Goal: Task Accomplishment & Management: Complete application form

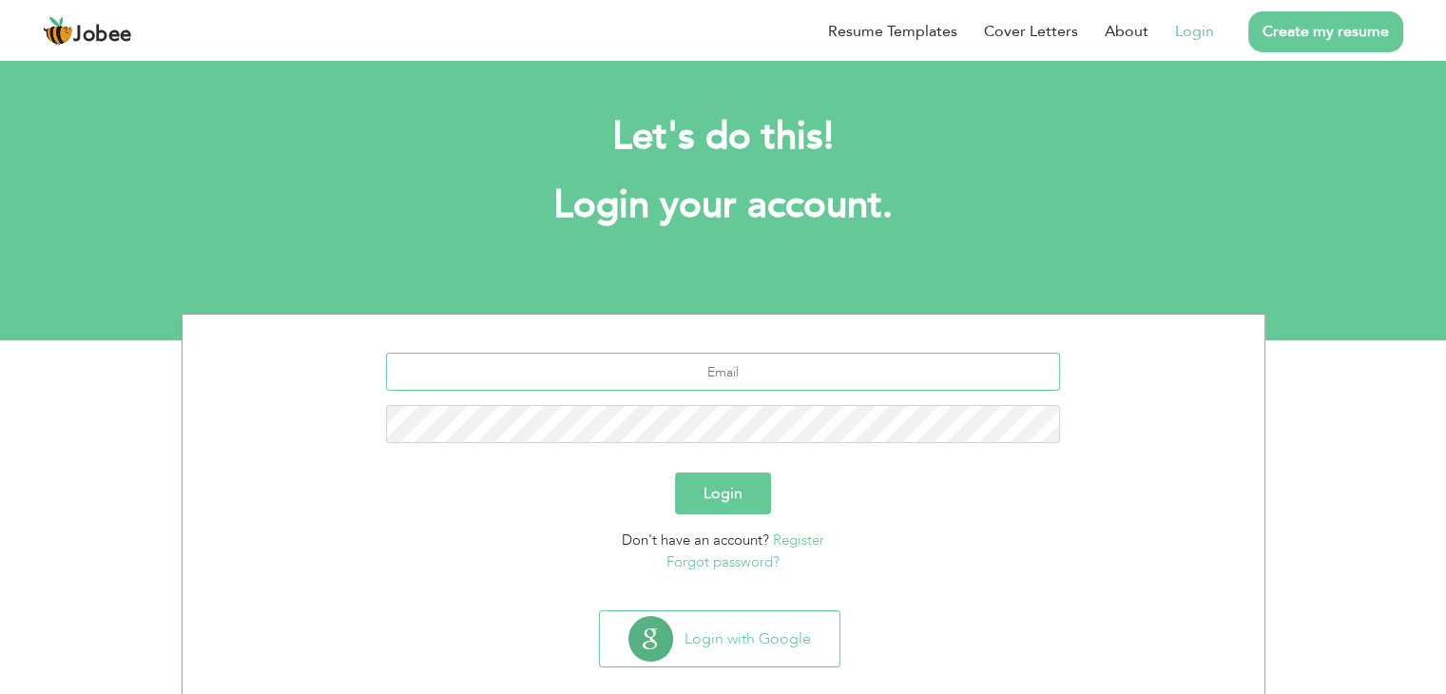
click at [708, 361] on input "text" at bounding box center [723, 372] width 674 height 38
click at [724, 368] on input "mahwisharbelo@gmail.com" at bounding box center [723, 372] width 674 height 38
type input "[EMAIL_ADDRESS][DOMAIN_NAME]"
click at [675, 473] on button "Login" at bounding box center [723, 494] width 96 height 42
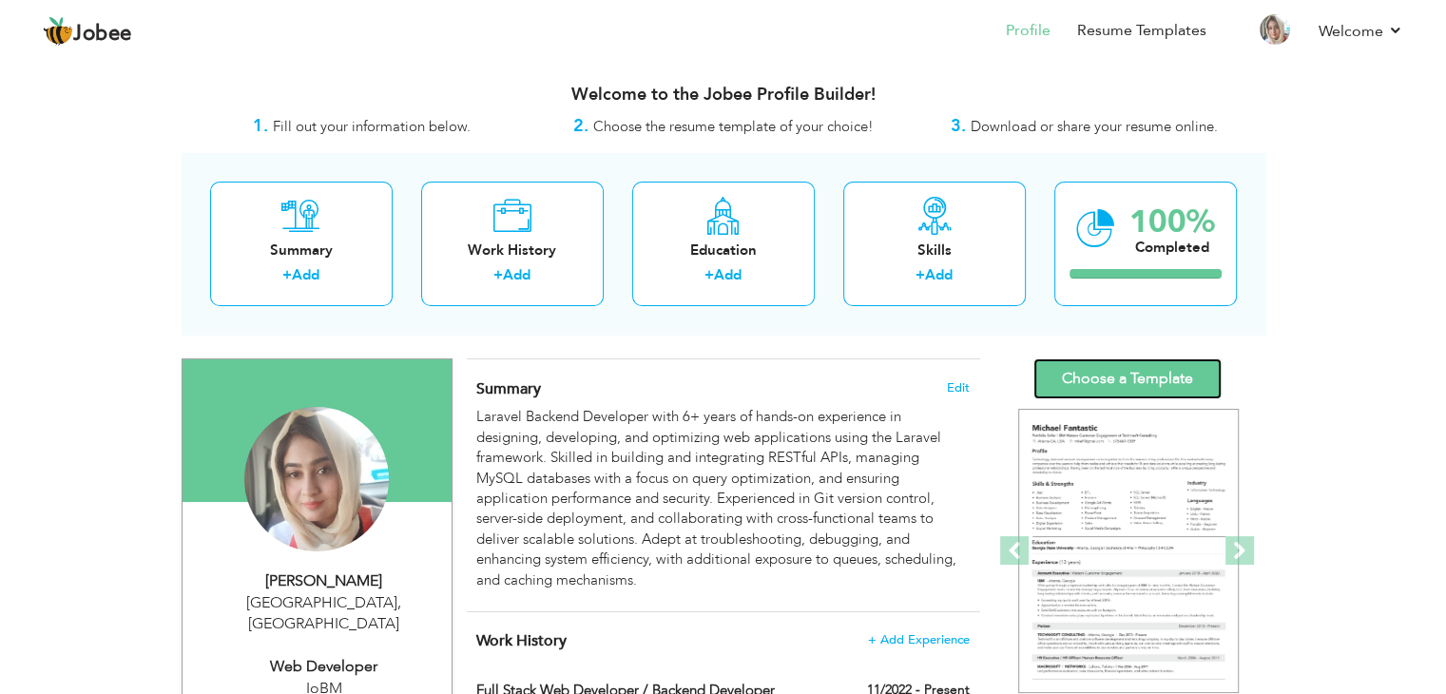
click at [1107, 371] on link "Choose a Template" at bounding box center [1127, 378] width 188 height 41
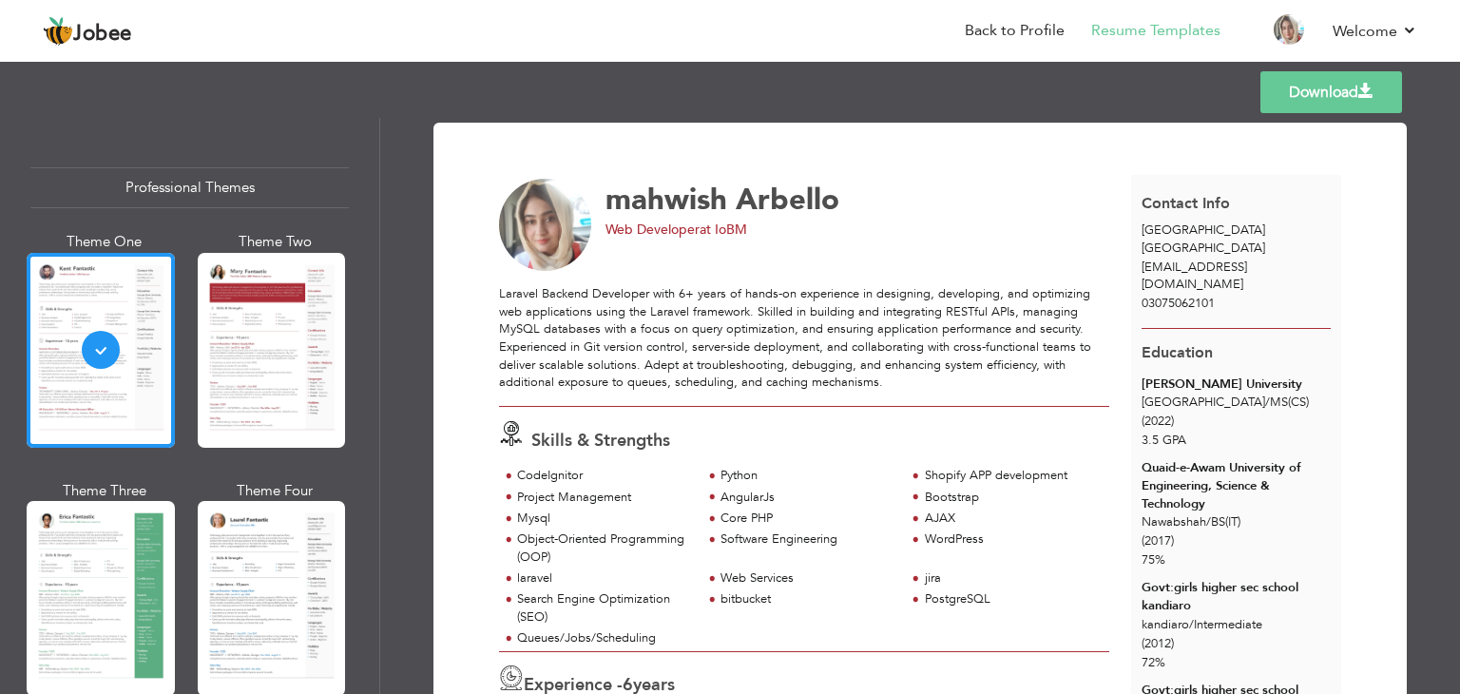
scroll to position [503, 0]
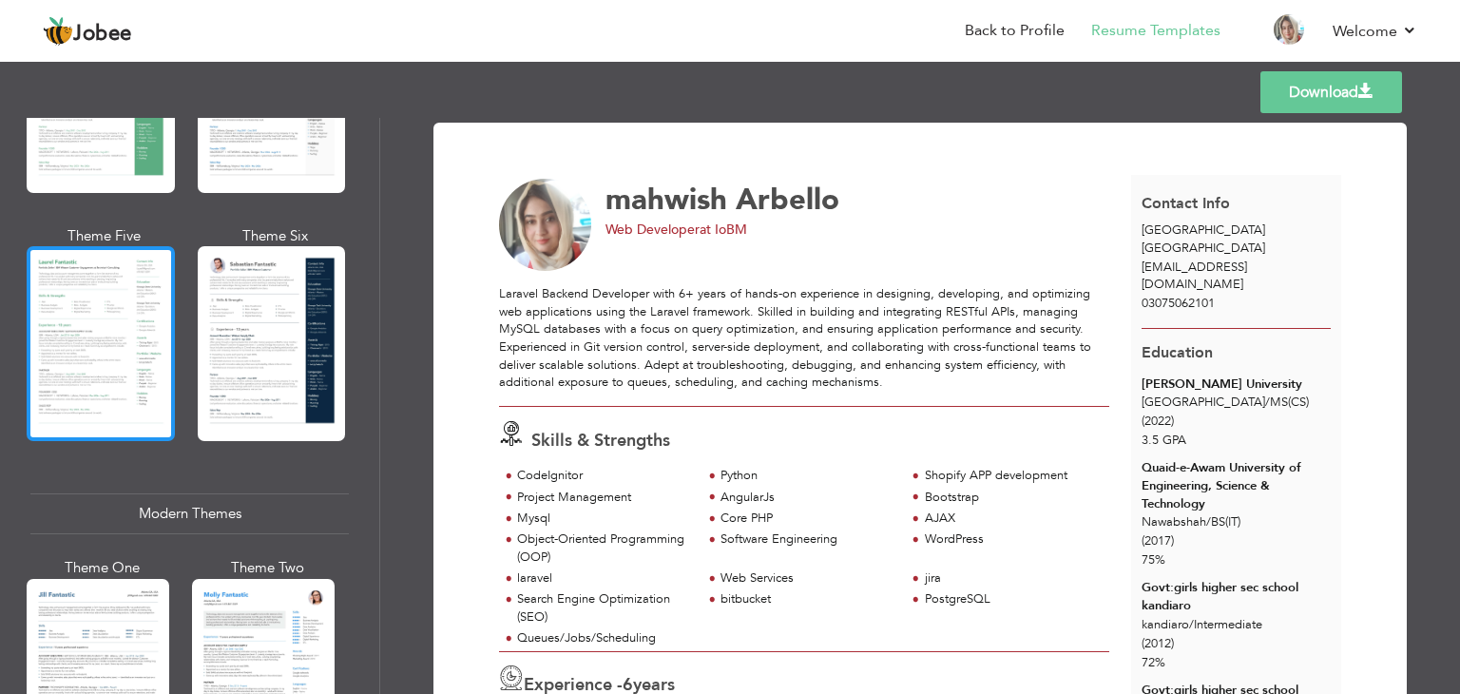
click at [135, 293] on div at bounding box center [101, 343] width 148 height 195
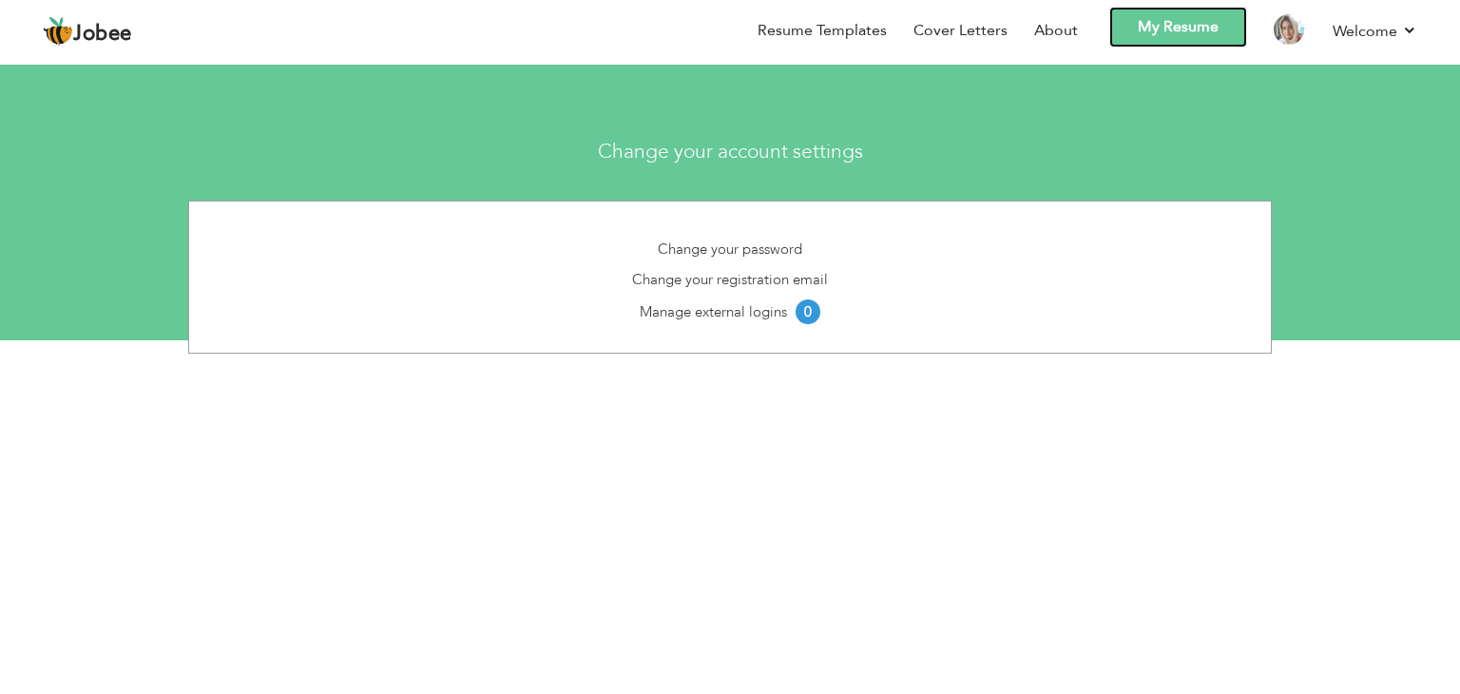
click at [1158, 33] on link "My Resume" at bounding box center [1179, 27] width 138 height 41
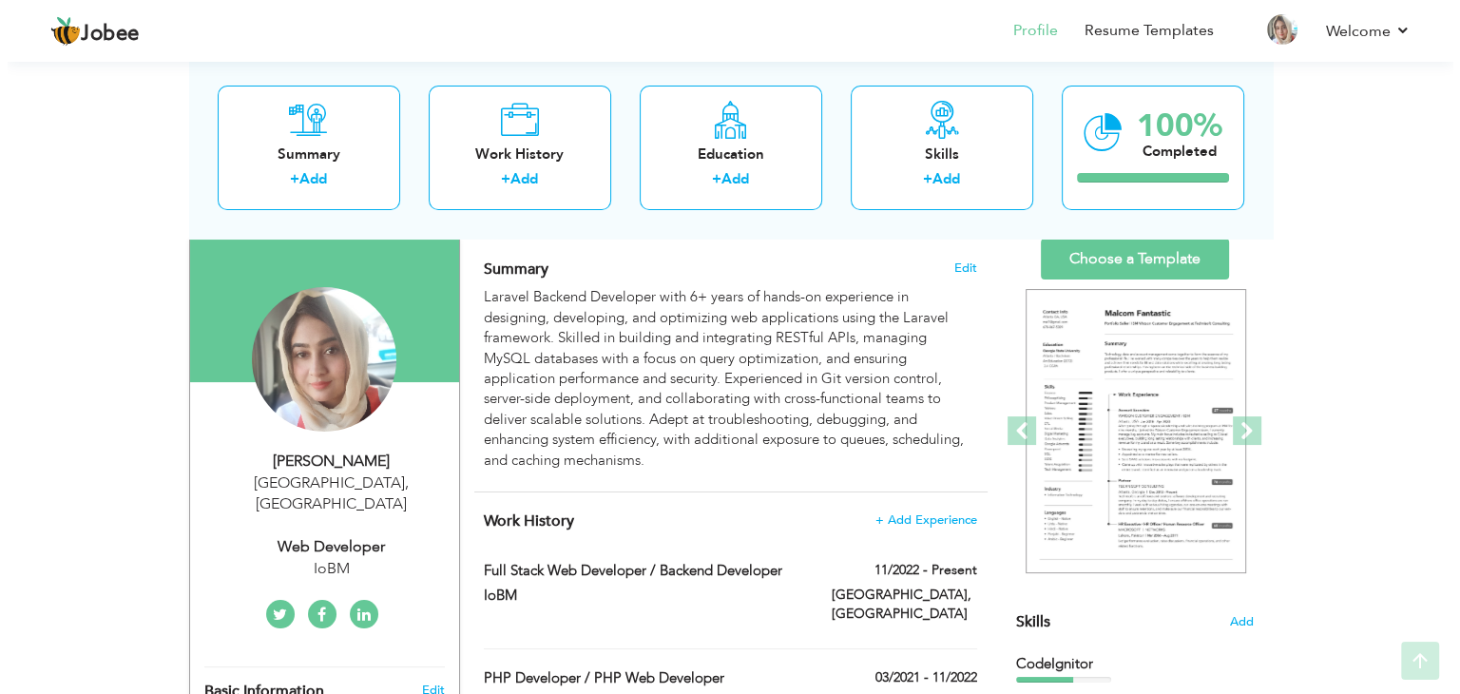
scroll to position [228, 0]
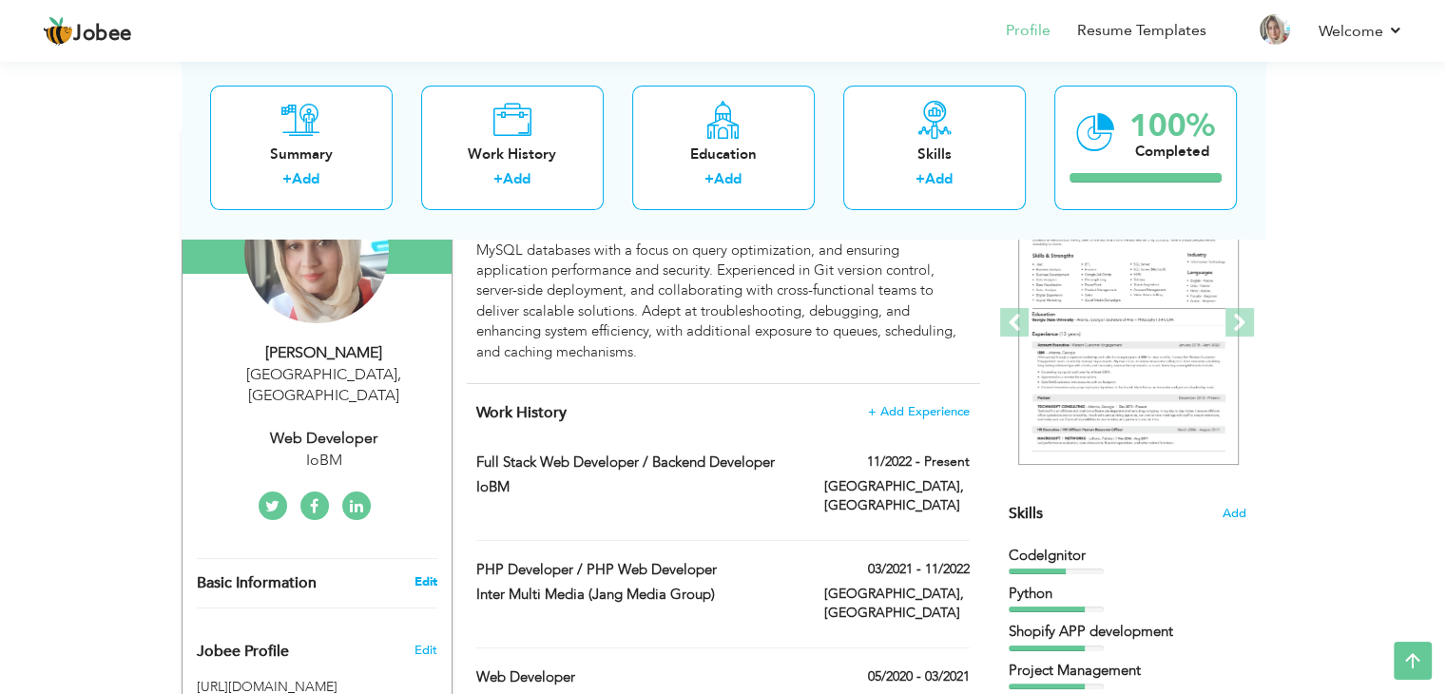
click at [435, 573] on link "Edit" at bounding box center [425, 581] width 23 height 17
type input "mahwish"
type input "Arbello"
type input "03075062101"
select select "number:166"
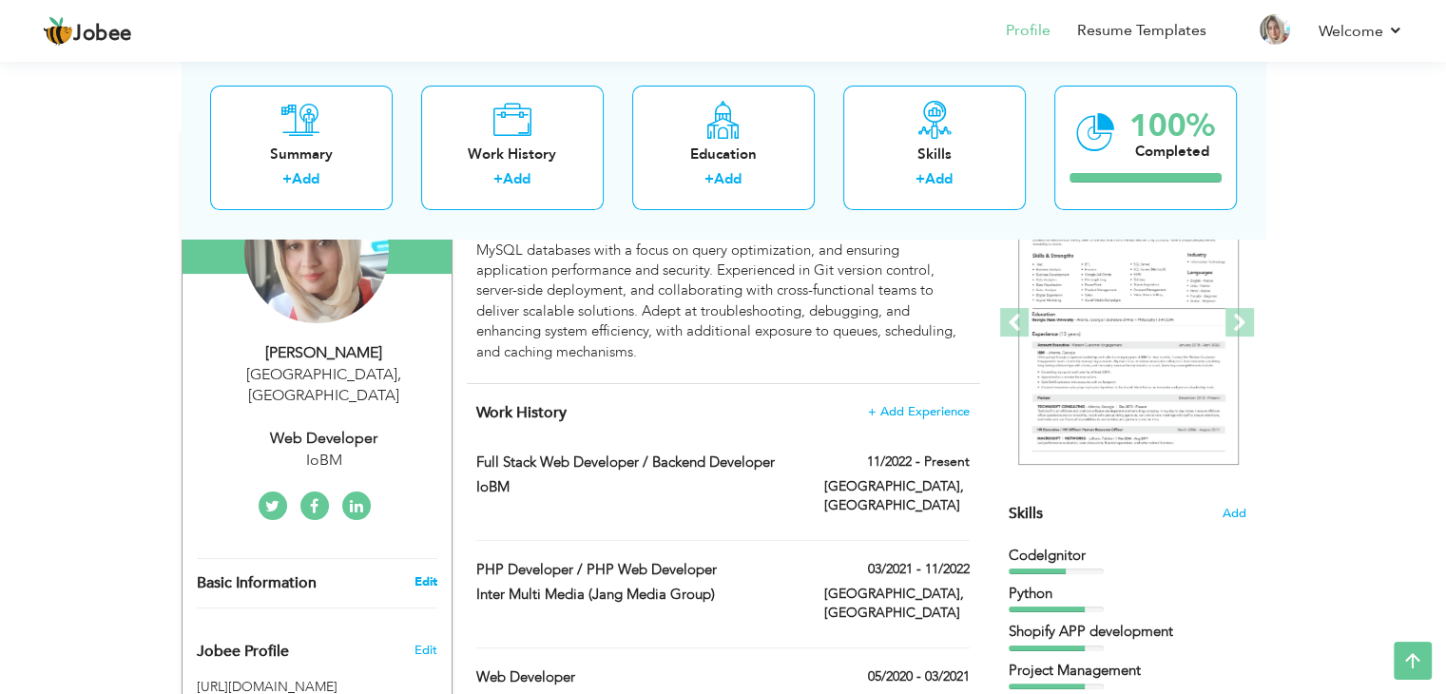
type input "[GEOGRAPHIC_DATA]"
select select "number:8"
type input "IoBM"
type input "Web Developer"
type input "https://www.linkedin.com/in/mahwish-arbello"
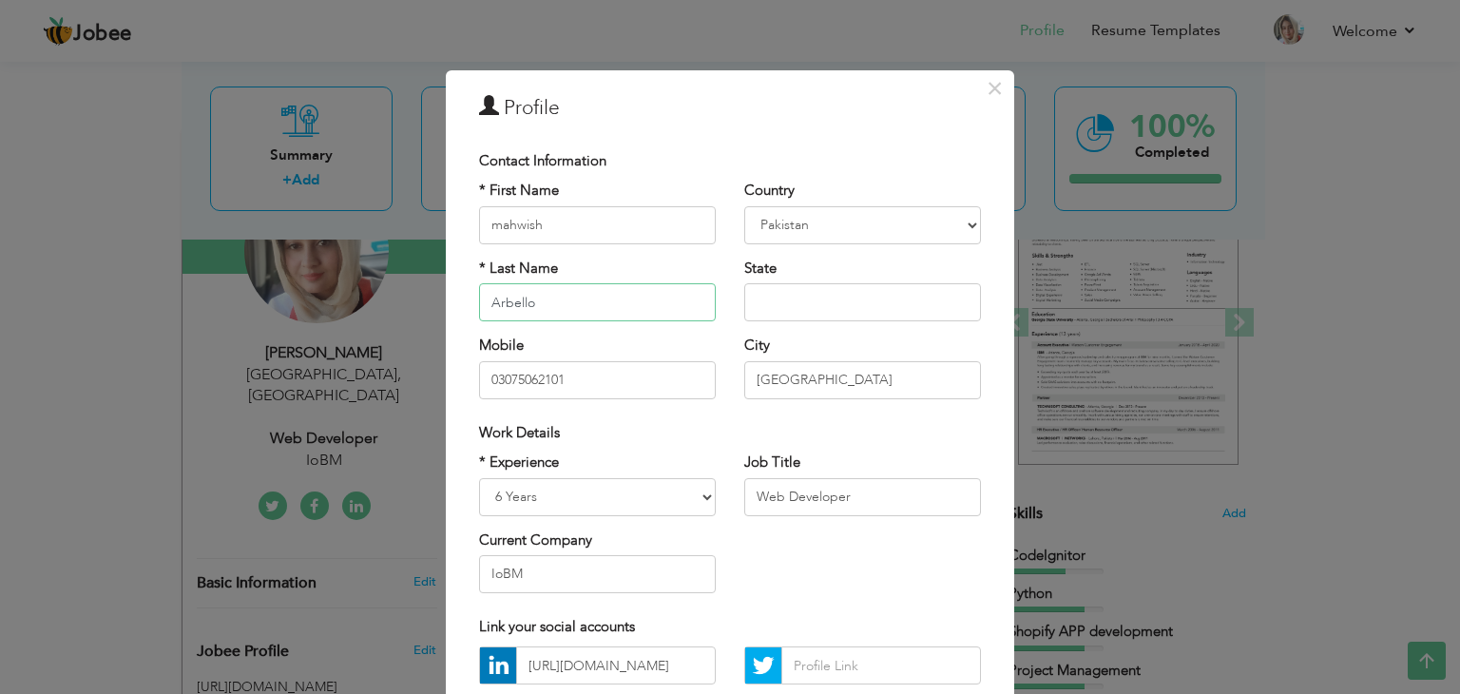
click at [551, 292] on input "Arbello" at bounding box center [597, 302] width 237 height 38
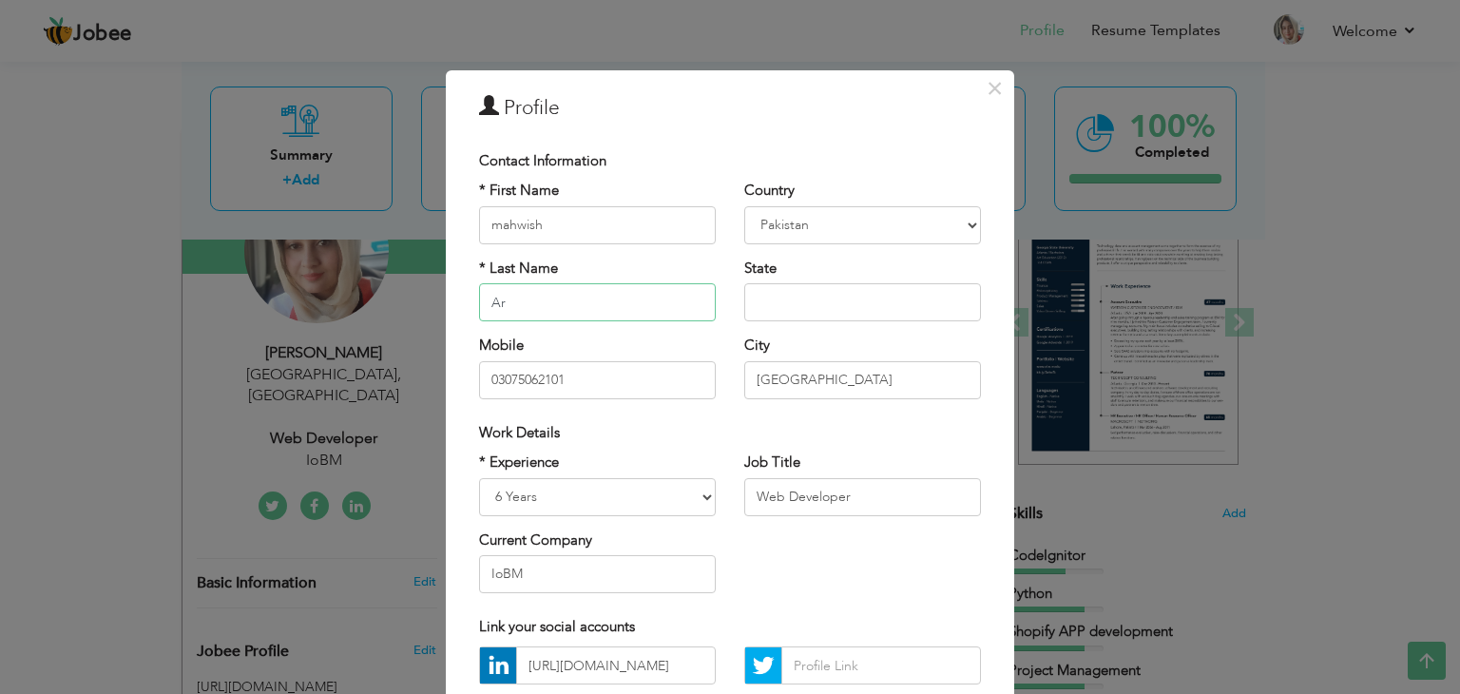
type input "A"
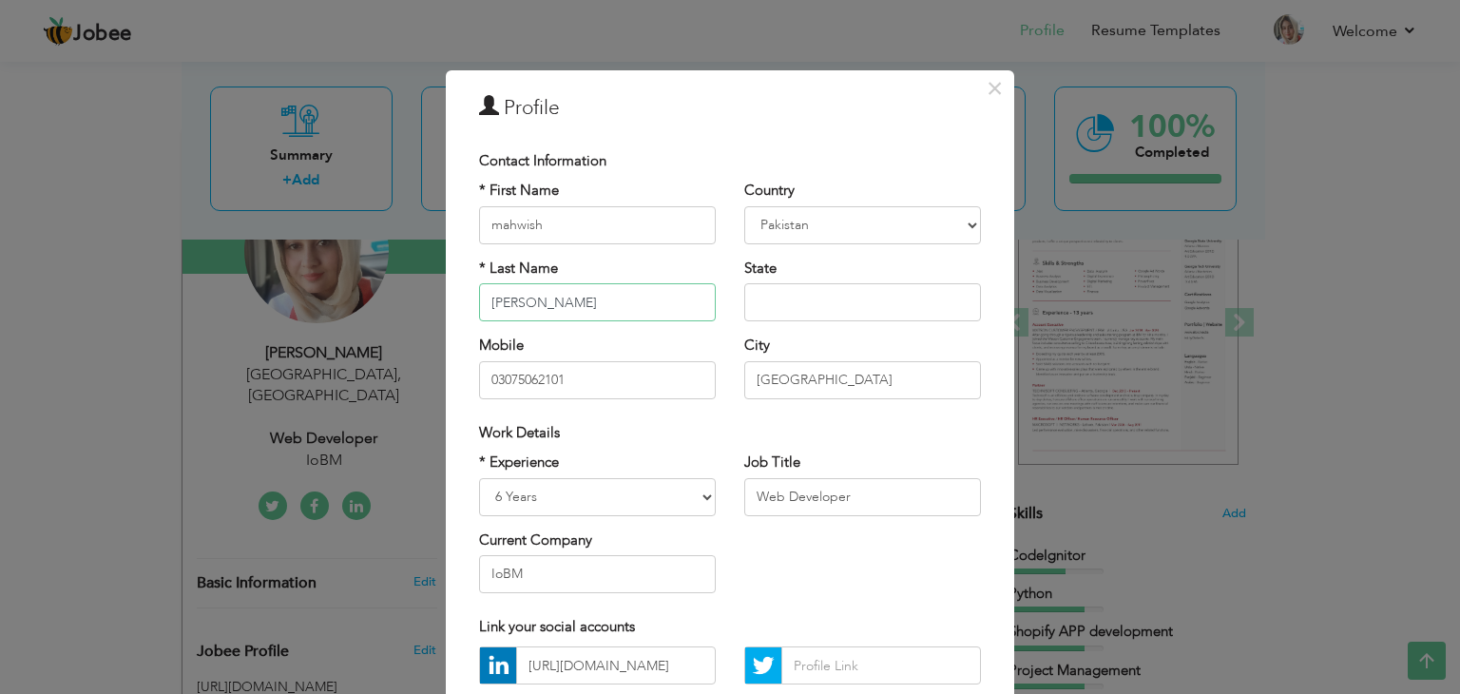
type input "Mansoor"
click at [495, 228] on input "mahwish" at bounding box center [597, 225] width 237 height 38
type input "Mahwish"
click at [778, 590] on div "* Experience Entry Level Less than 1 Year 1 Year 2 Years 3 Years 4 Years 5 Year…" at bounding box center [730, 530] width 531 height 155
click at [993, 138] on div "× Profile Contact Information * First Name Mahwish * Last Name Mansoor Mobile" at bounding box center [730, 468] width 569 height 796
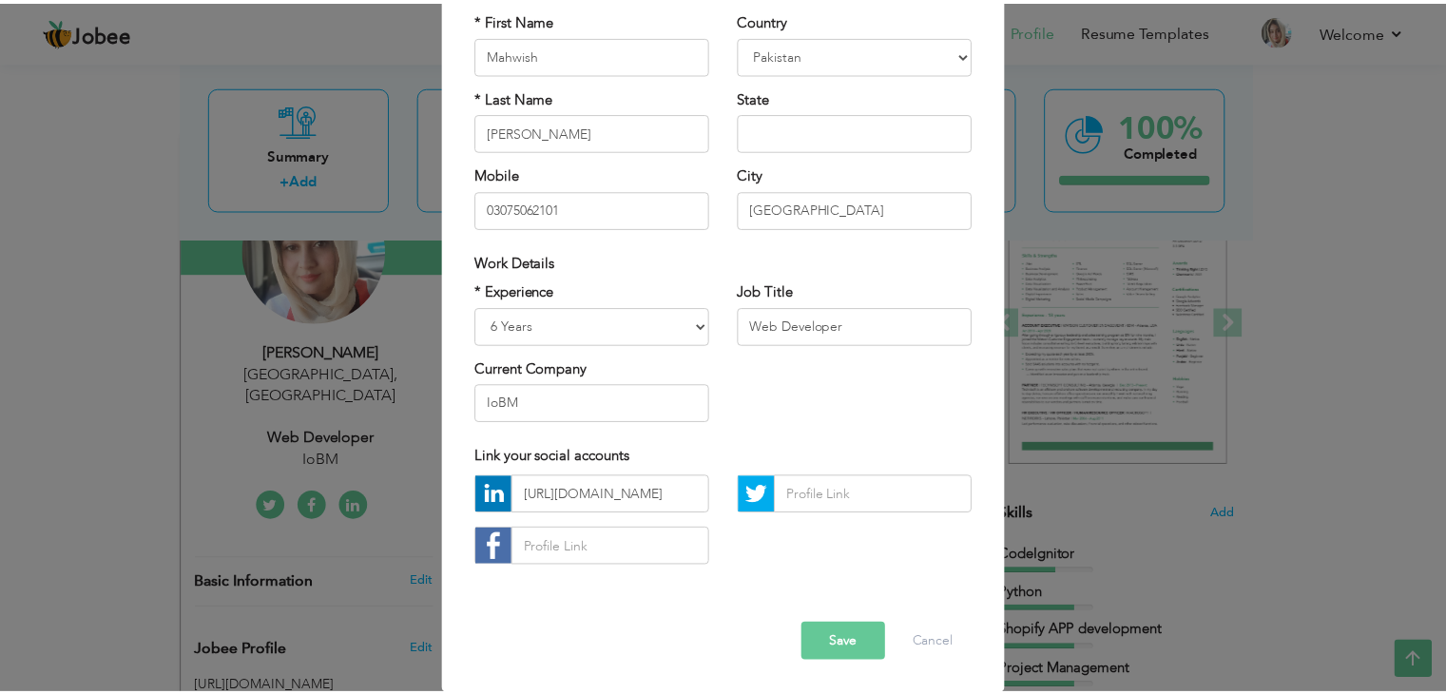
scroll to position [172, 0]
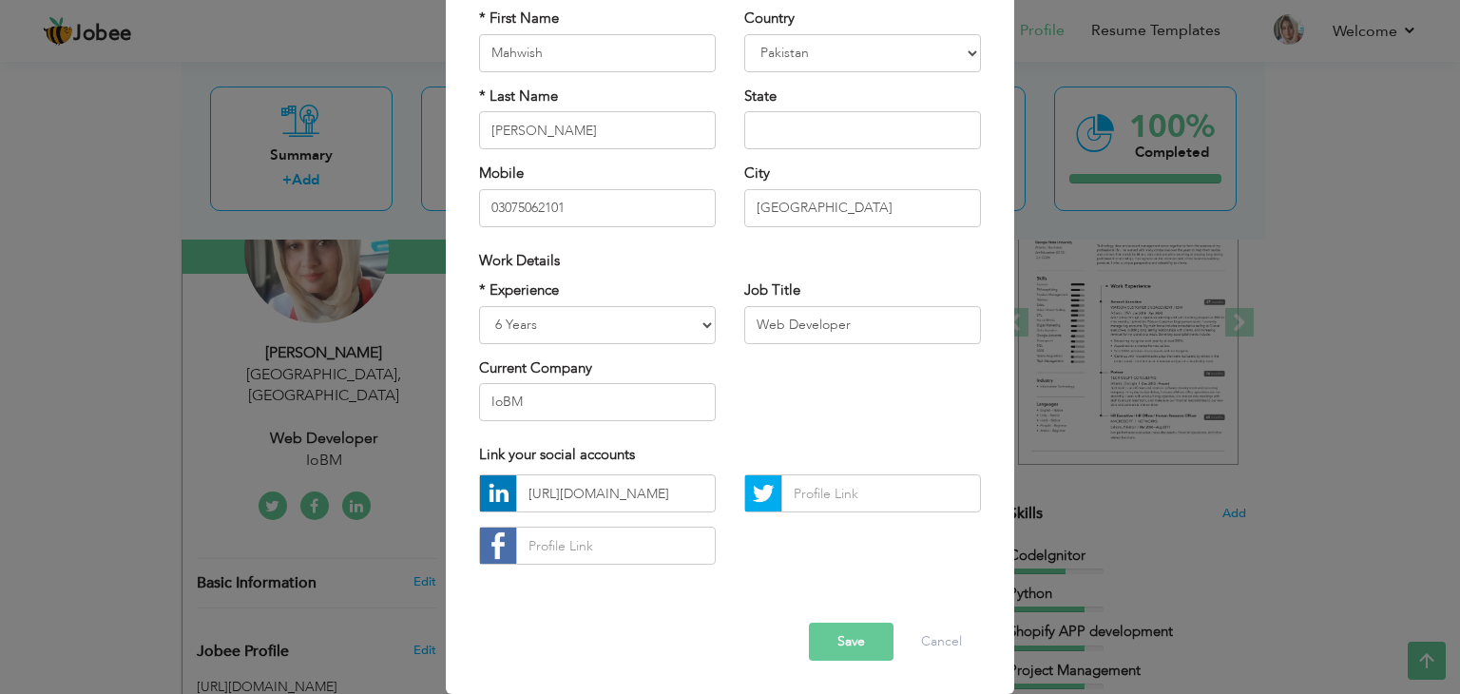
click at [842, 640] on button "Save" at bounding box center [851, 642] width 85 height 38
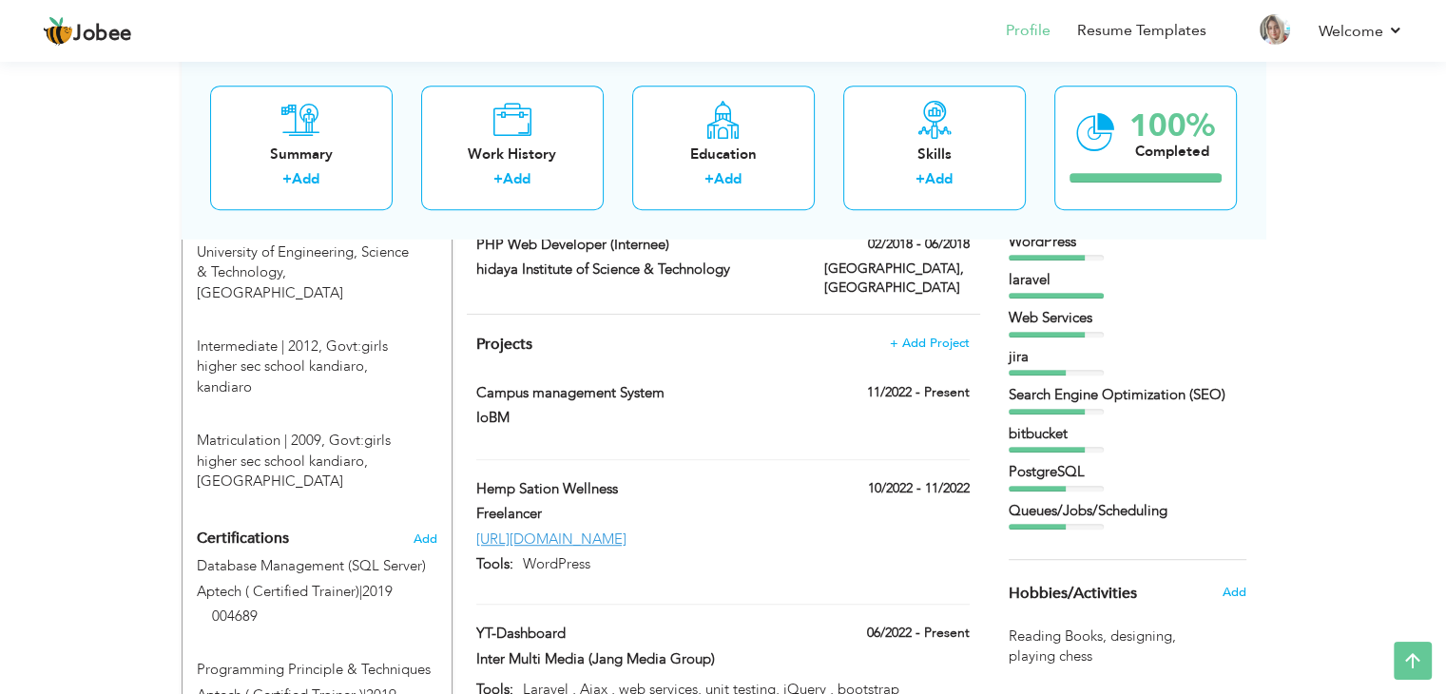
scroll to position [989, 0]
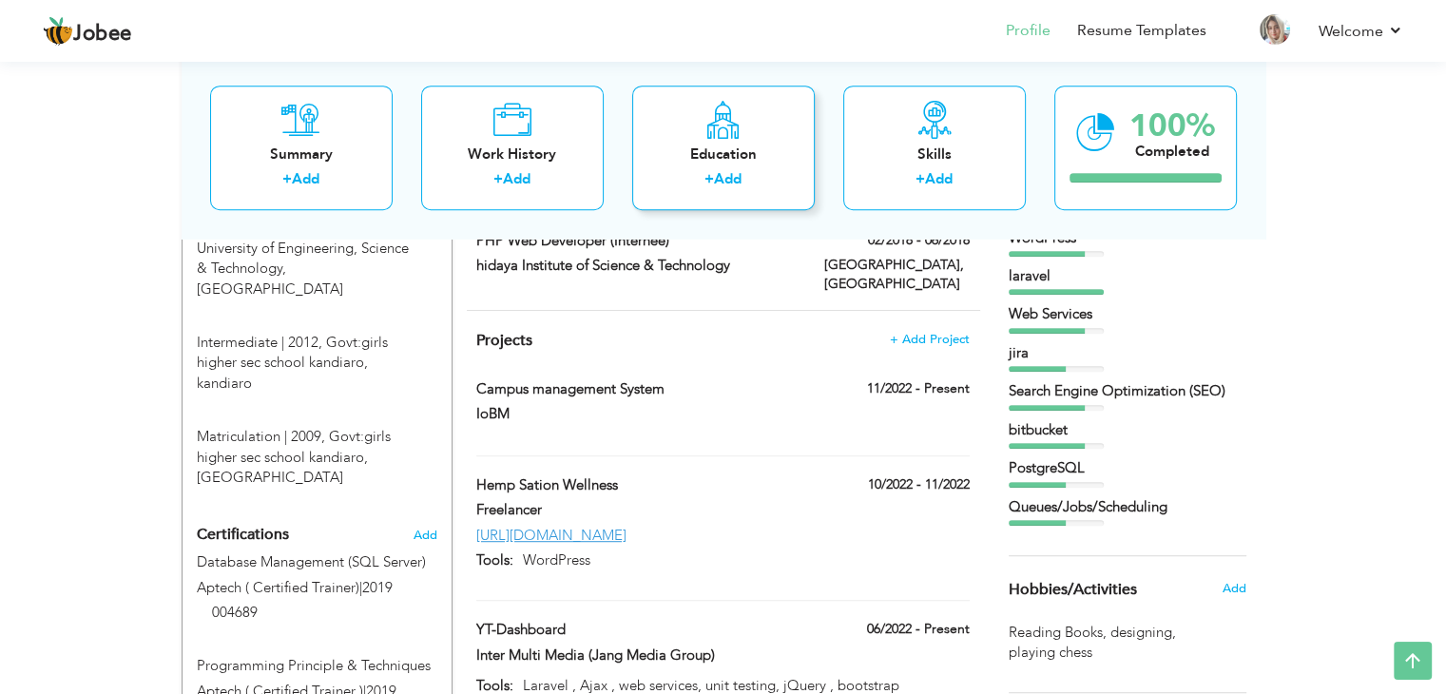
click at [764, 155] on div "Education" at bounding box center [723, 155] width 152 height 20
radio input "true"
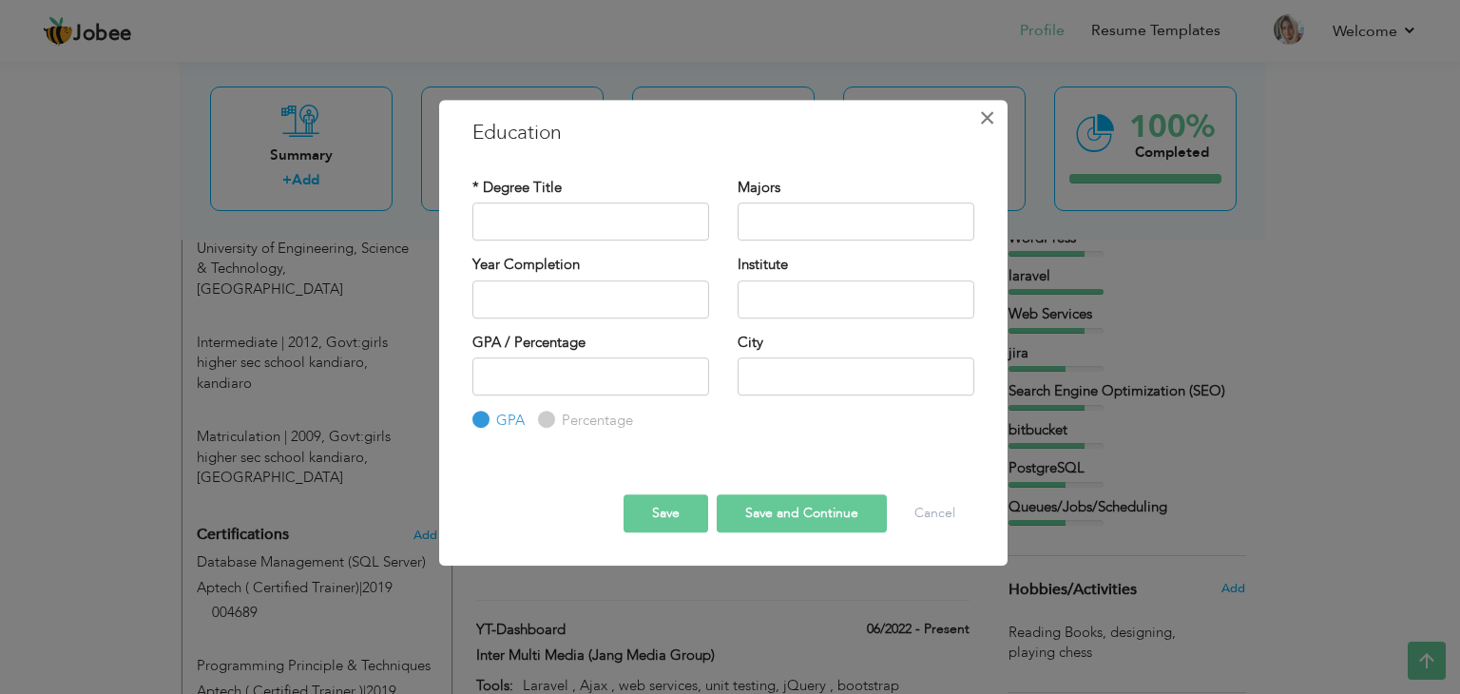
click at [993, 132] on span "×" at bounding box center [987, 118] width 16 height 34
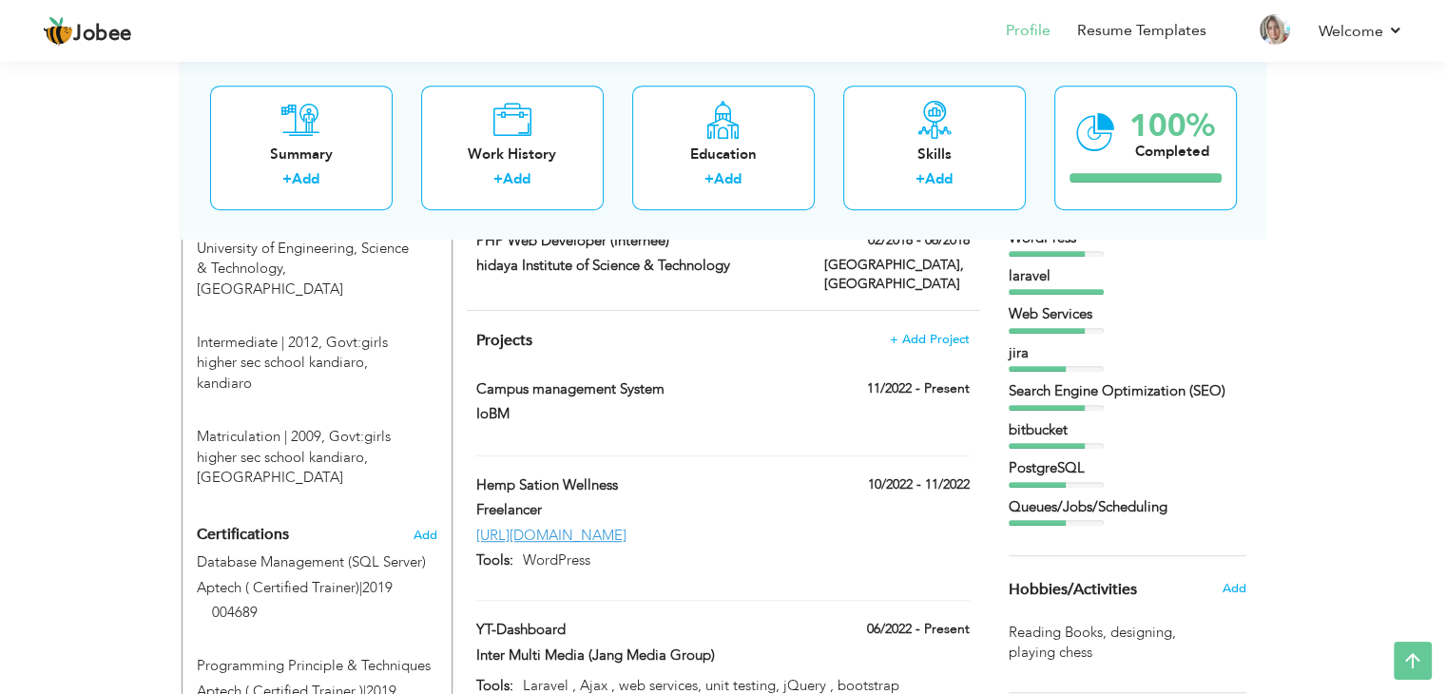
click at [1319, 298] on div "View Resume Export PDF Profile Summary Public Link Experience Education Awards …" at bounding box center [723, 562] width 1446 height 2988
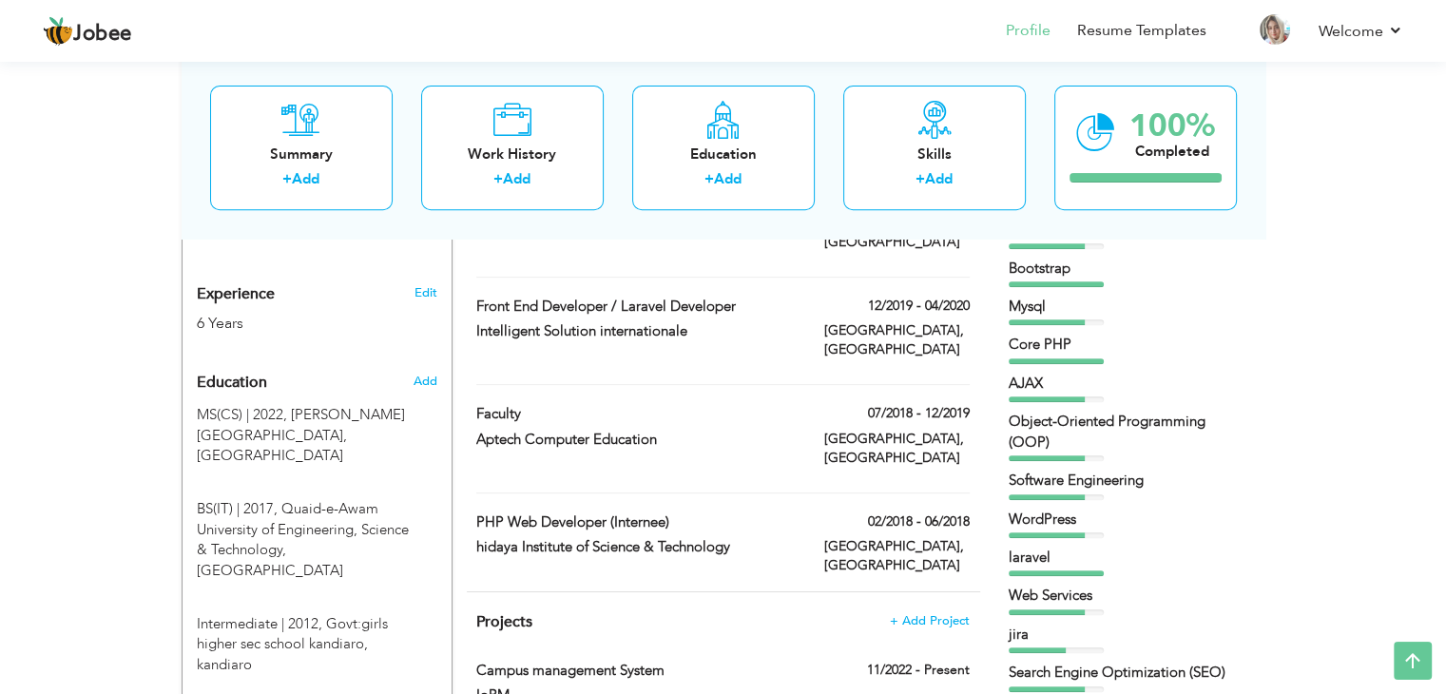
scroll to position [674, 0]
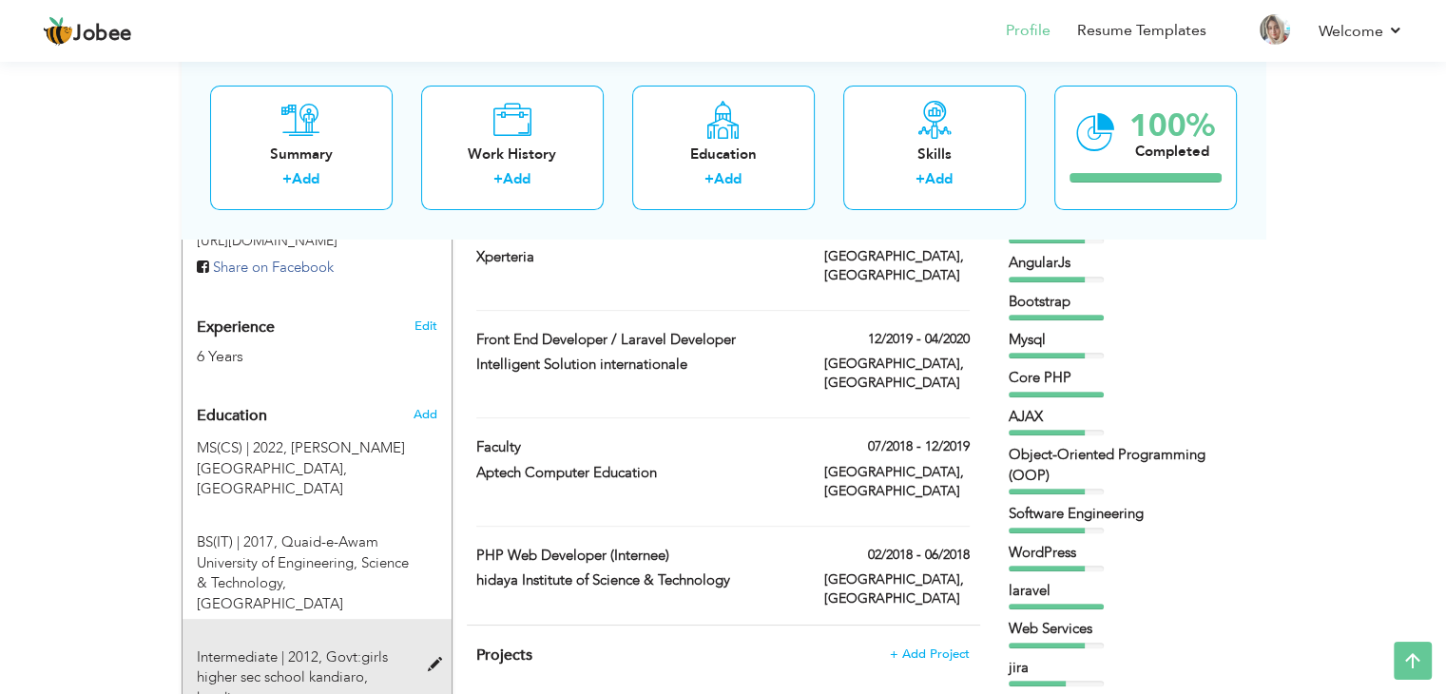
click at [438, 658] on span at bounding box center [439, 665] width 24 height 14
type input "Intermediate"
type input "2012"
type input "Govt:girls higher sec school kandiaro"
type input "72"
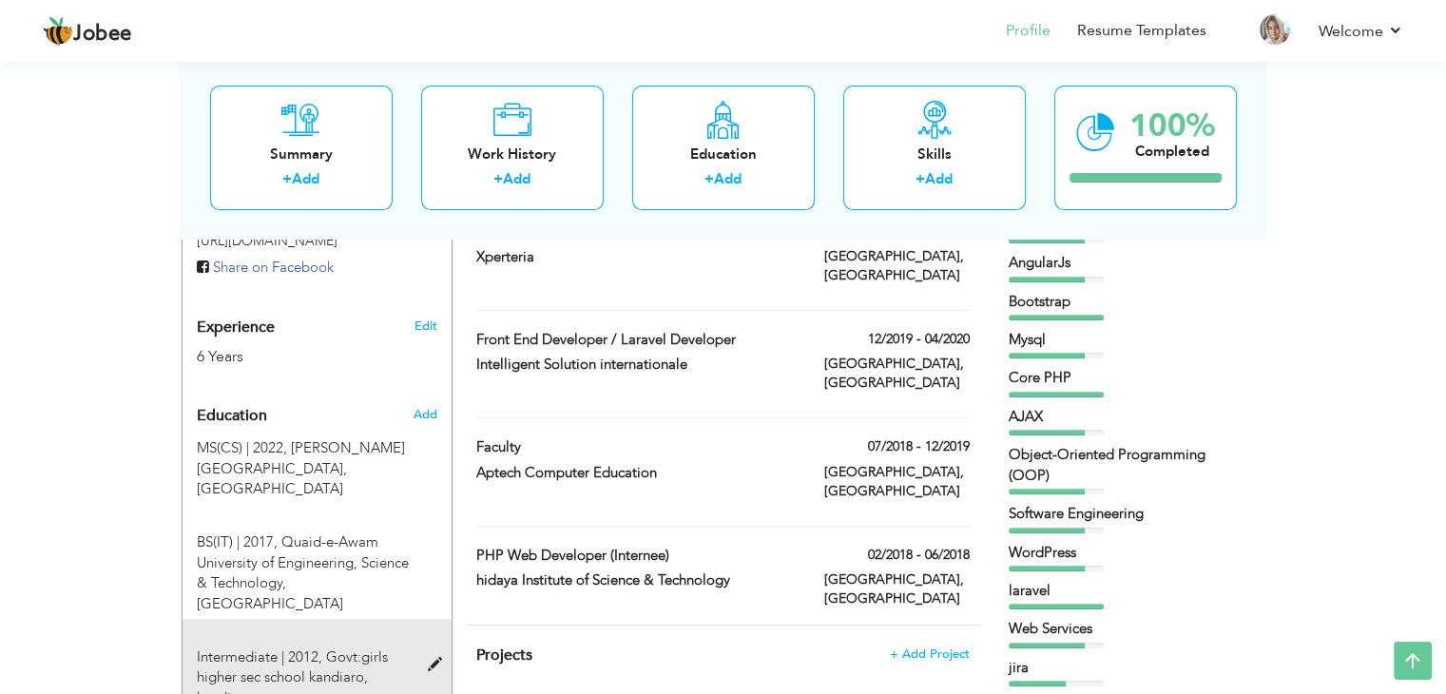
radio input "false"
radio input "true"
type input "kandiaro"
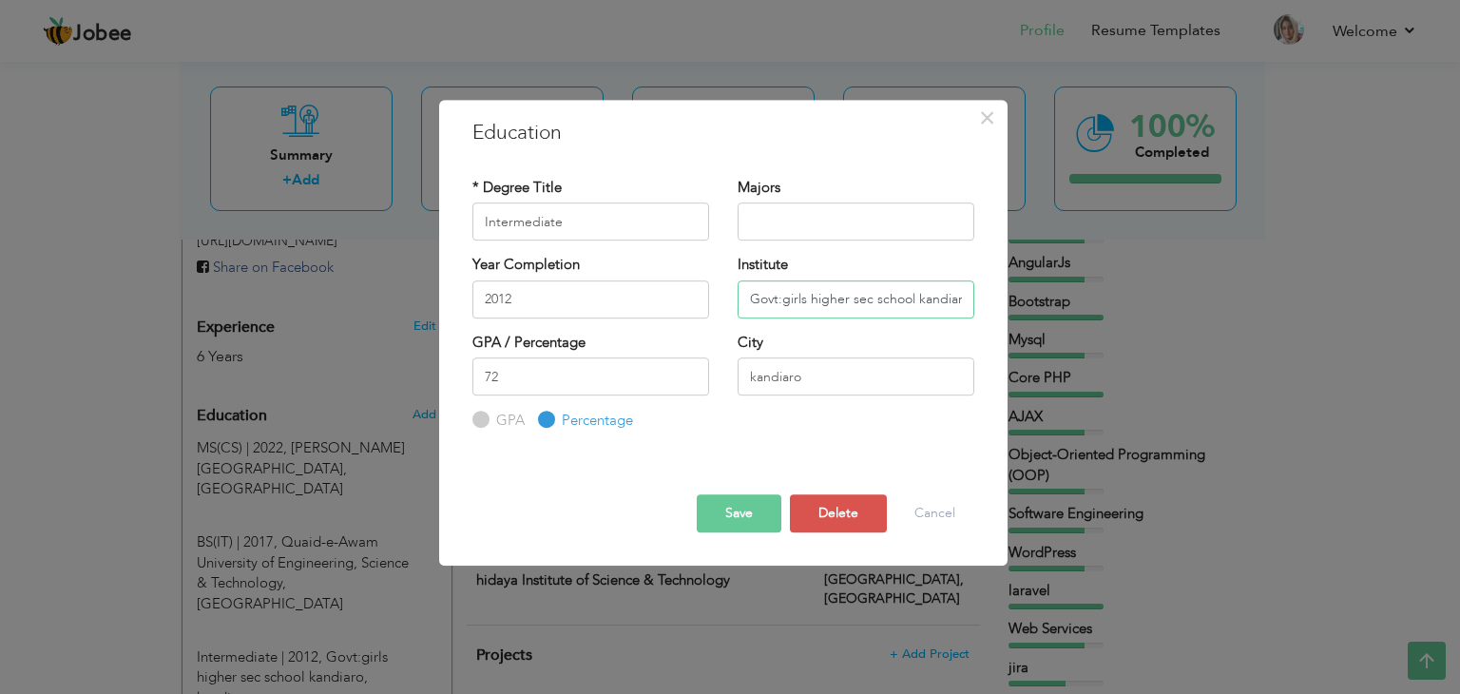
click at [944, 298] on input "Govt:girls higher sec school kandiaro" at bounding box center [856, 299] width 237 height 38
type input "Govt:girls higher sec school"
click at [780, 377] on input "kandiaro" at bounding box center [856, 376] width 237 height 38
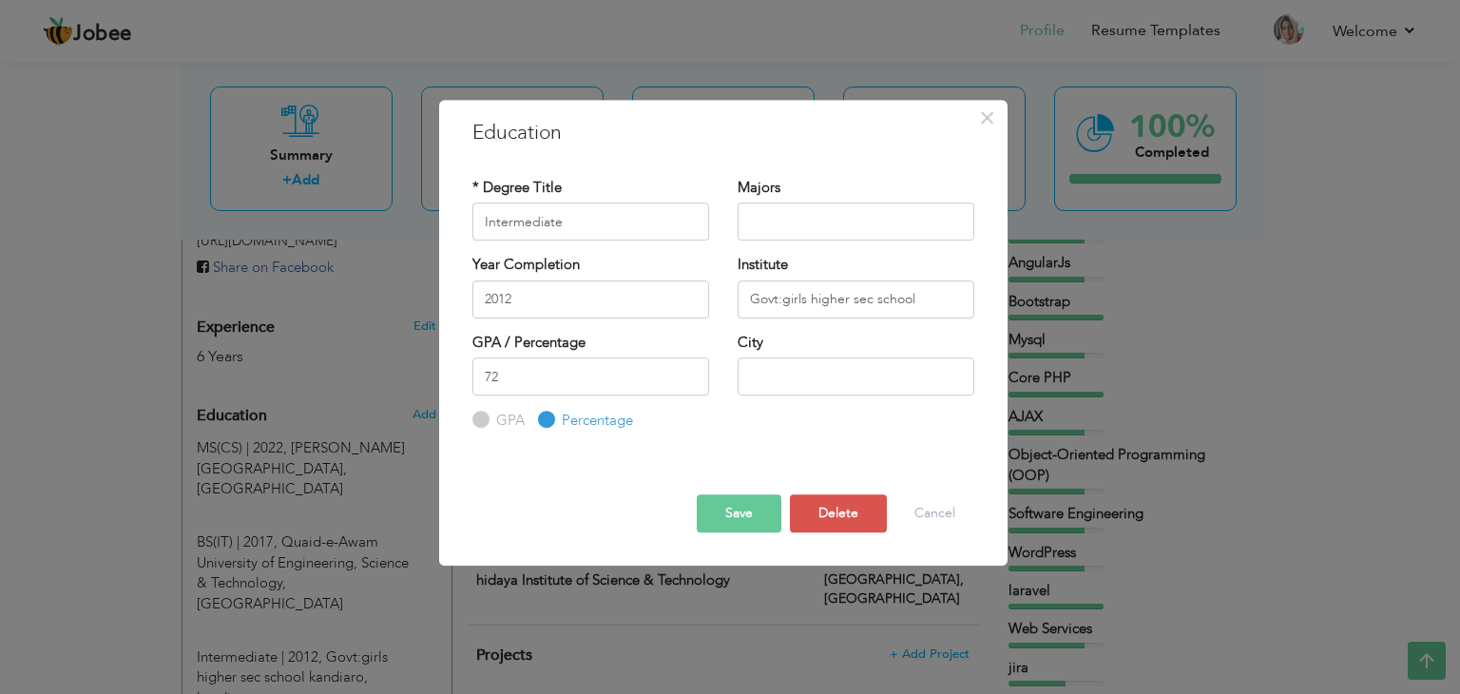
click at [759, 509] on button "Save" at bounding box center [739, 513] width 85 height 38
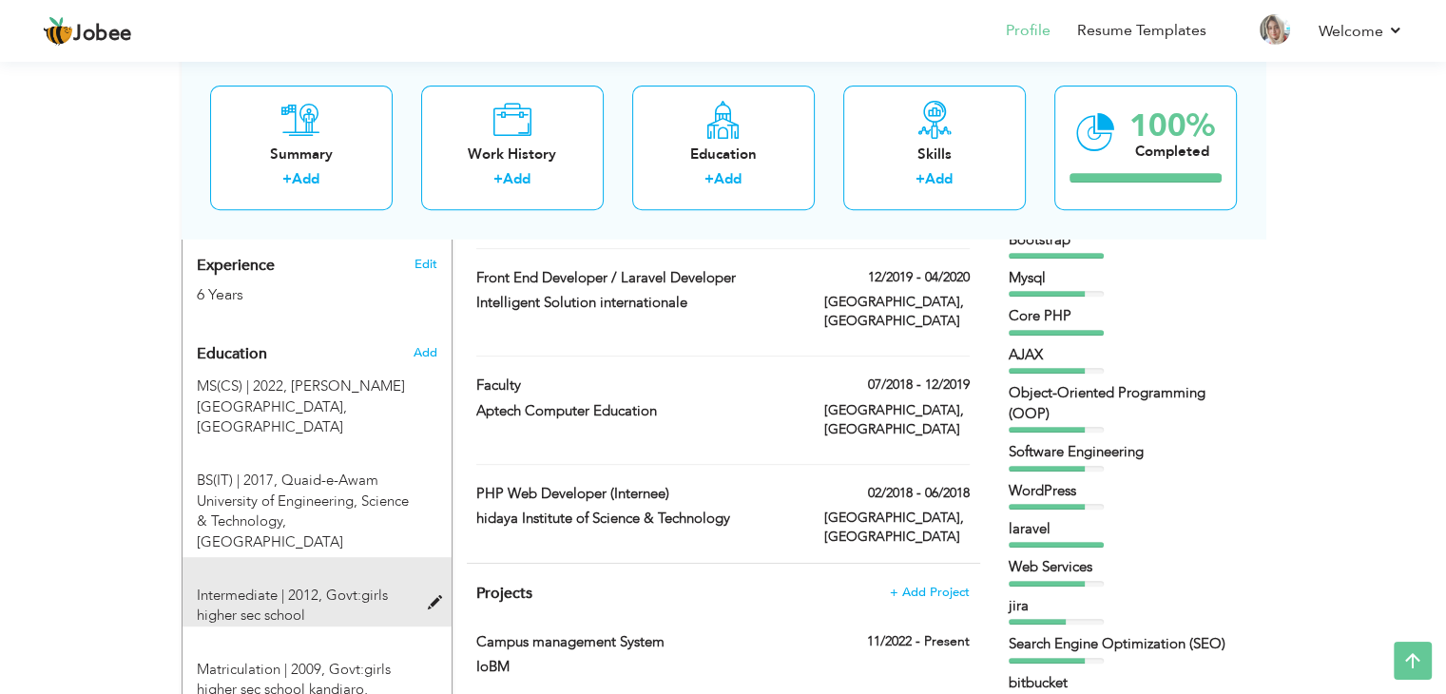
scroll to position [742, 0]
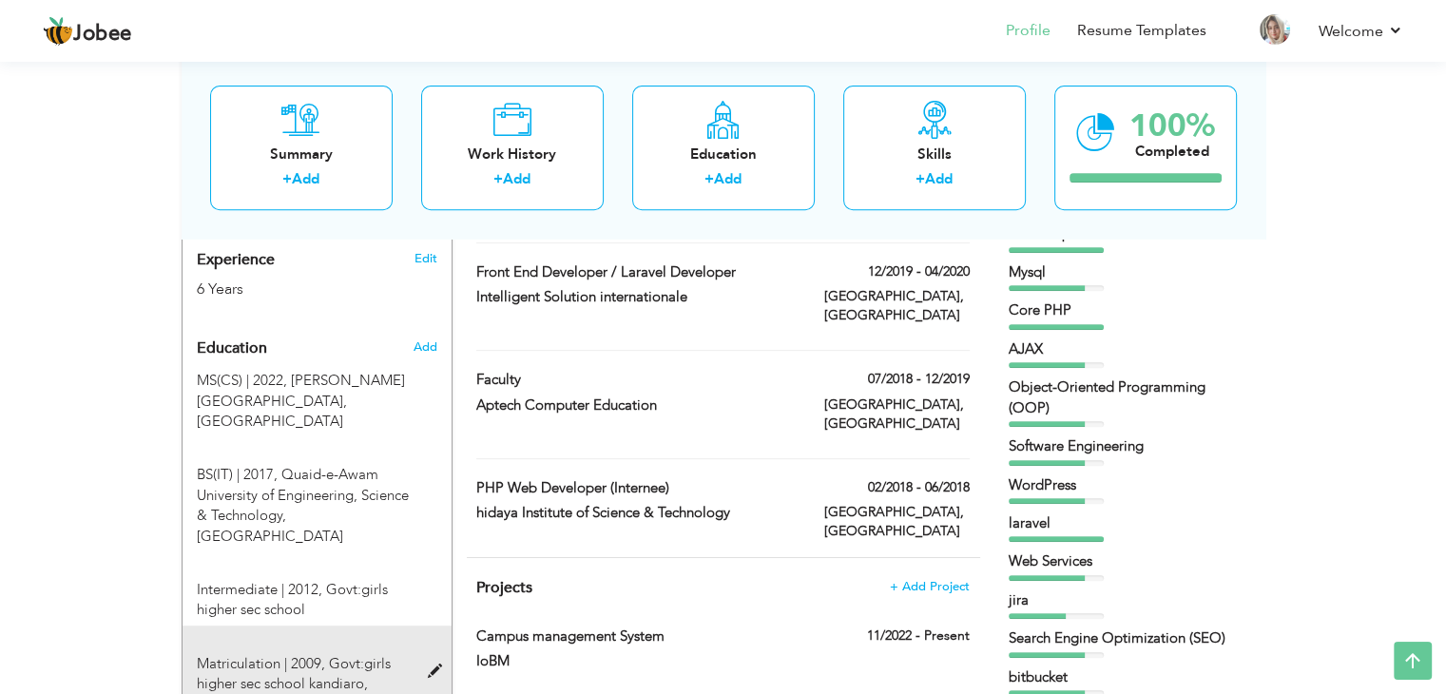
click at [430, 665] on span at bounding box center [439, 672] width 24 height 14
type input "Matriculation"
type input "2009"
type input "Govt:girls higher sec school kandiaro"
type input "70"
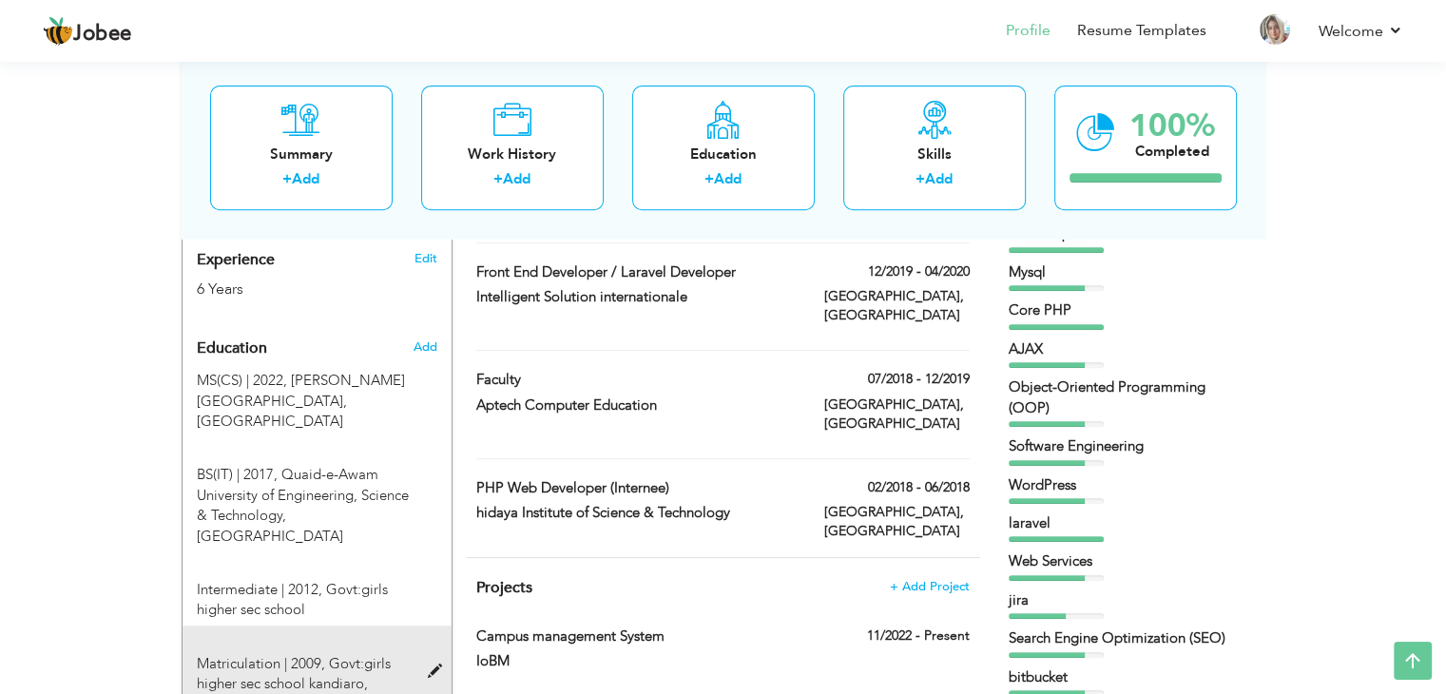
type input "Kandiaro"
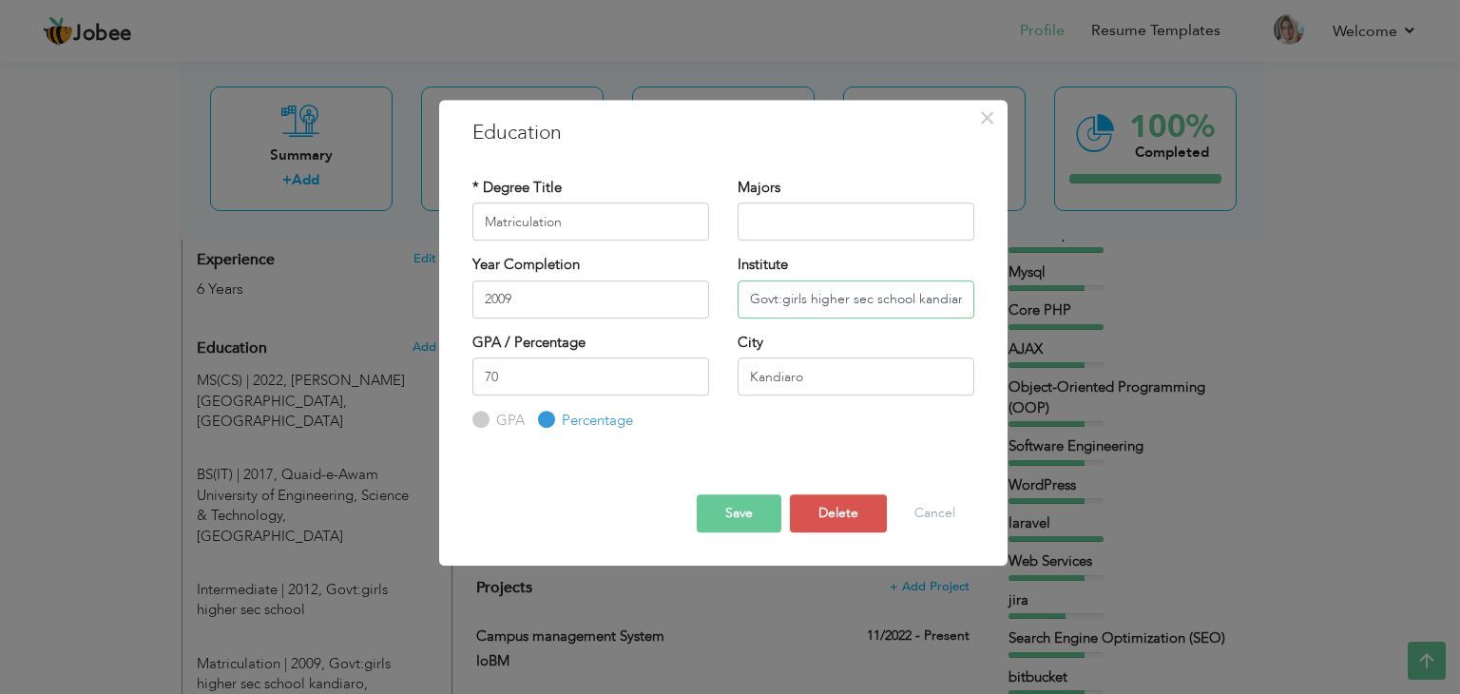
click at [944, 301] on input "Govt:girls higher sec school kandiaro" at bounding box center [856, 299] width 237 height 38
type input "Govt:girls higher sec school"
click at [785, 375] on input "Kandiaro" at bounding box center [856, 376] width 237 height 38
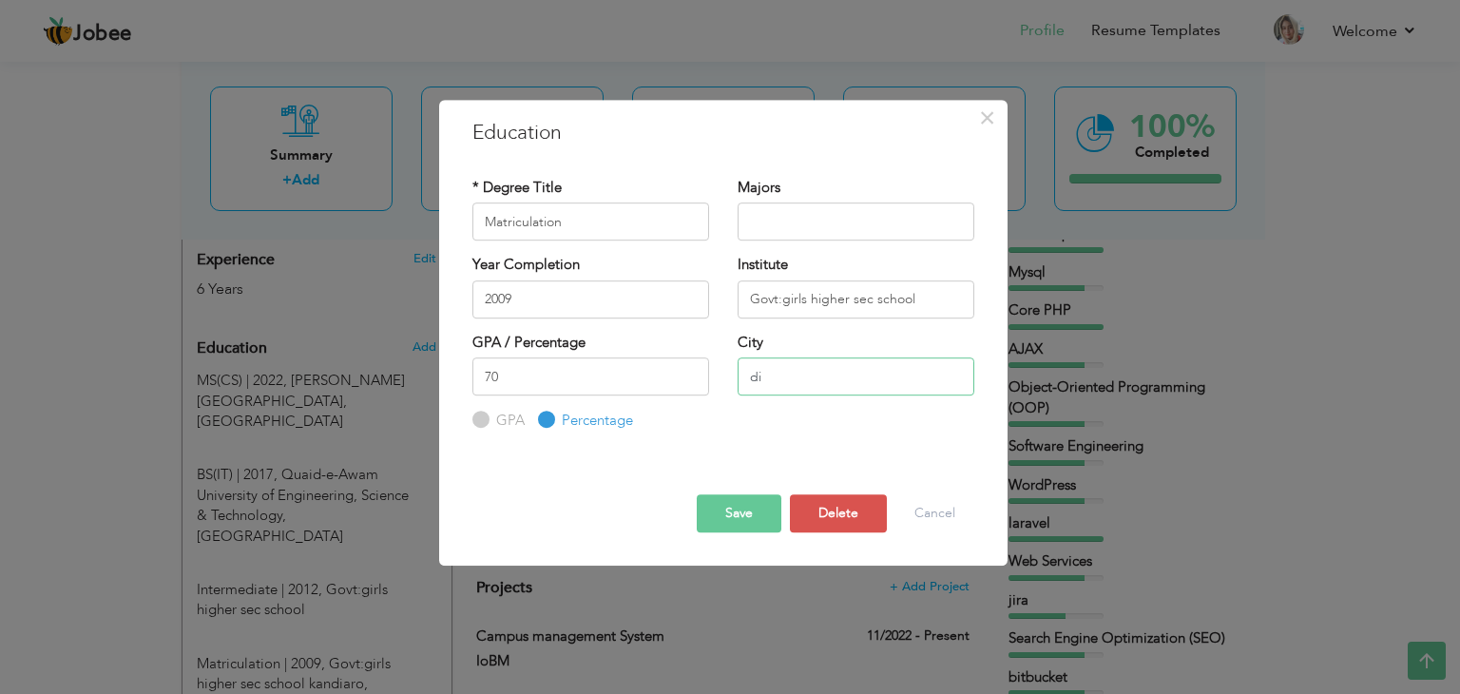
type input "d"
click at [742, 510] on button "Save" at bounding box center [739, 513] width 85 height 38
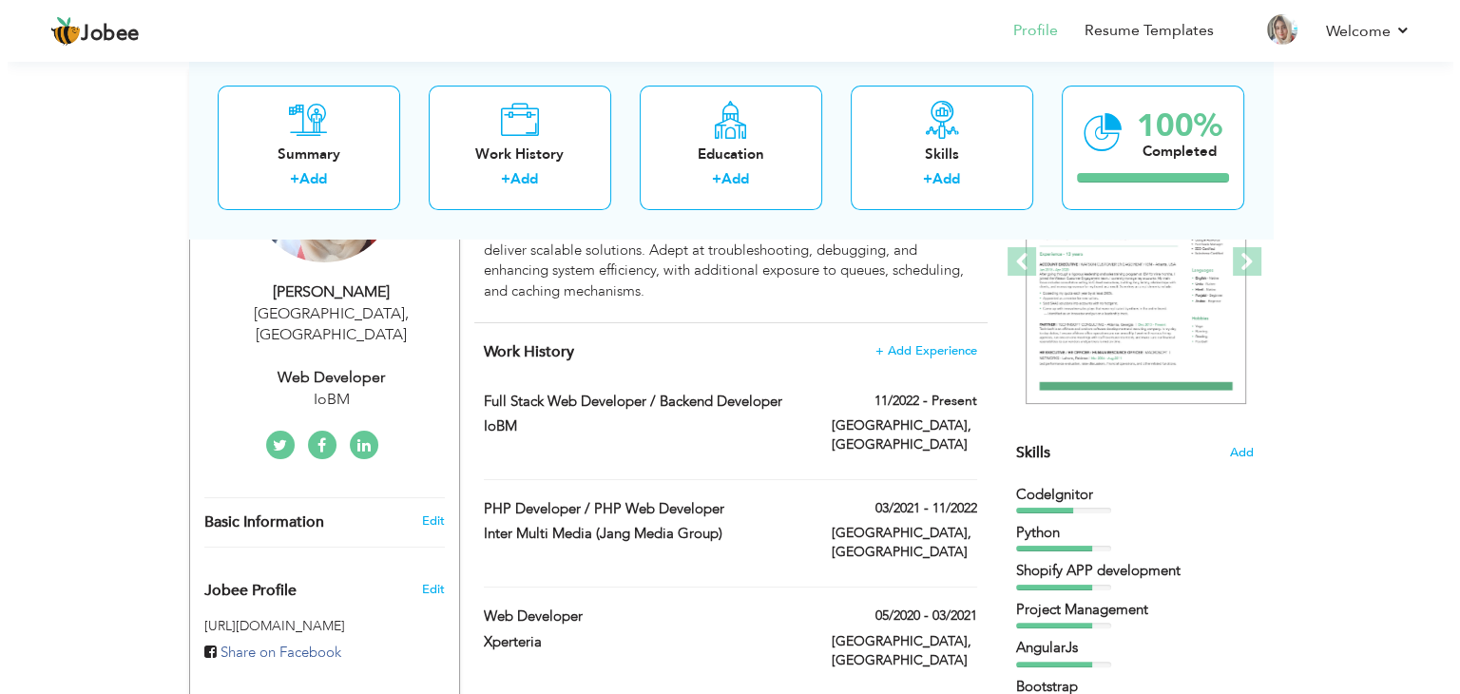
scroll to position [293, 0]
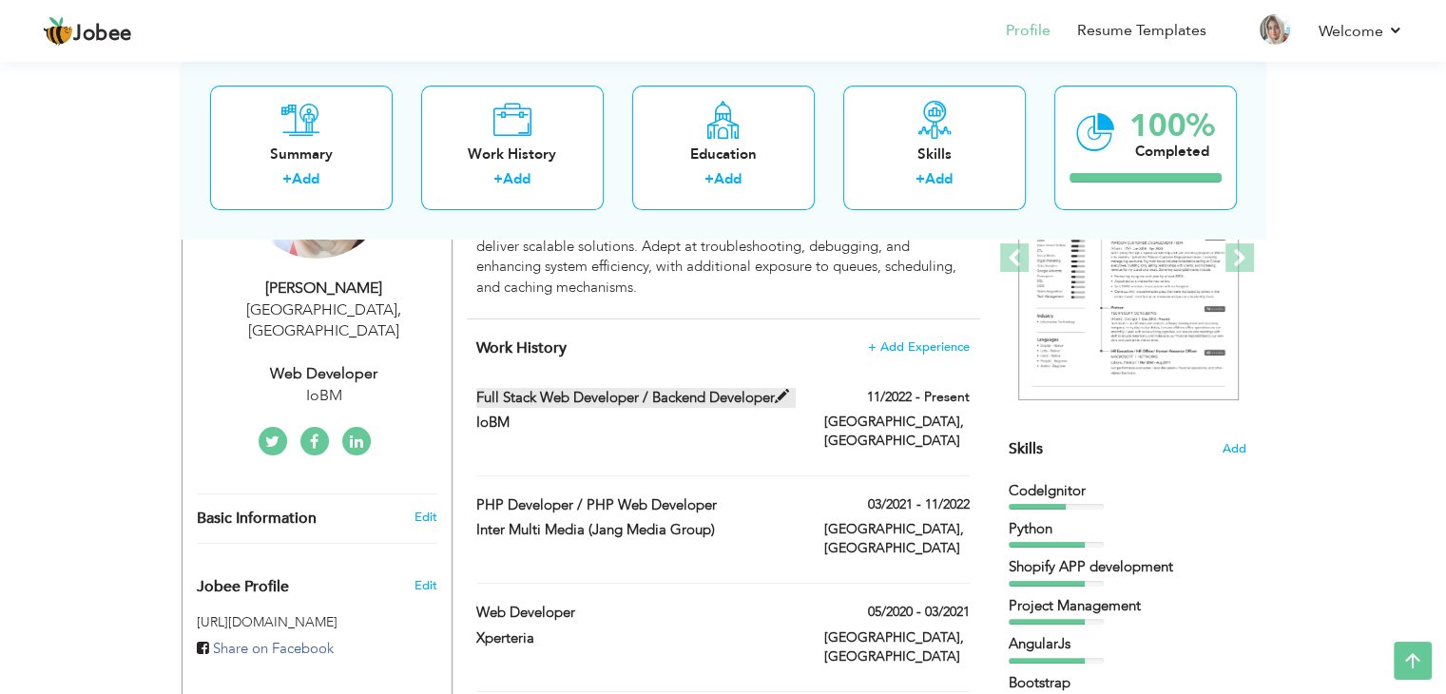
click at [786, 391] on span at bounding box center [782, 397] width 14 height 14
type input "Full Stack Web Developer / Backend Developer"
type input "IoBM"
type input "11/2022"
type input "[GEOGRAPHIC_DATA]"
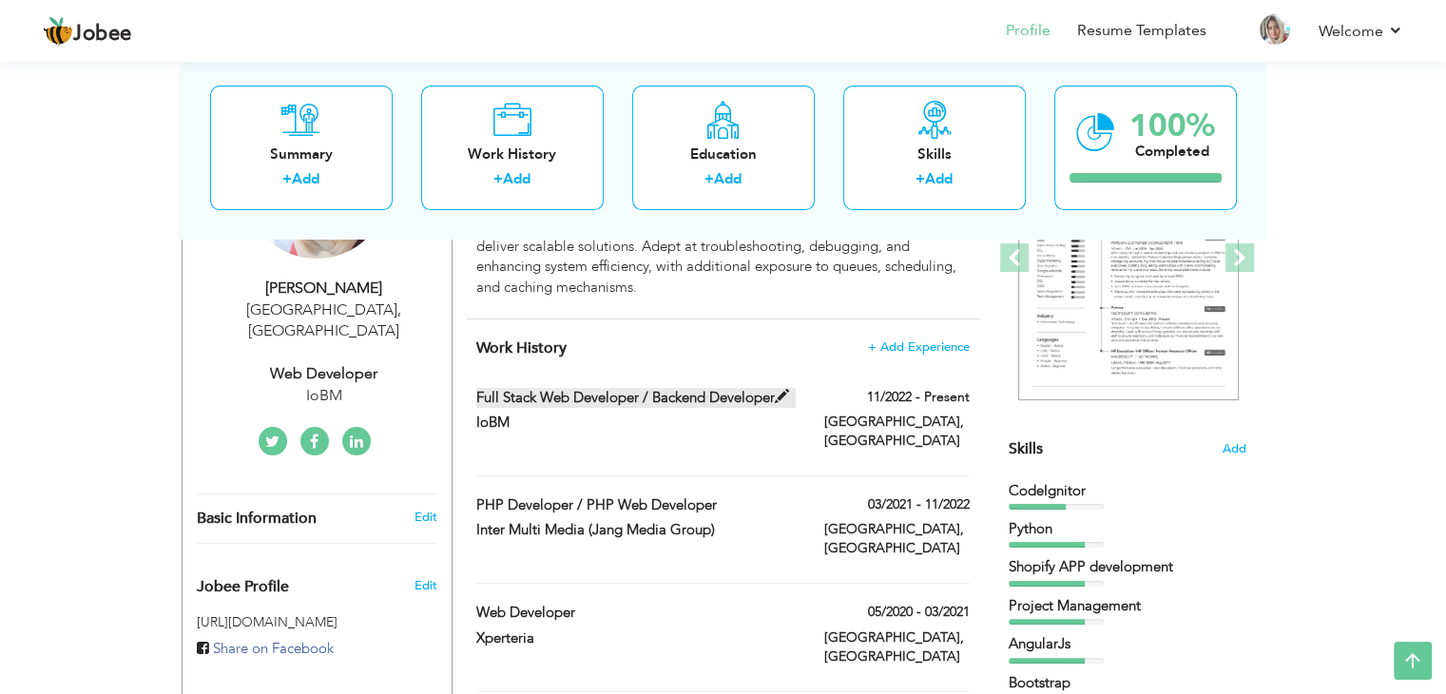
type input "[GEOGRAPHIC_DATA]"
checkbox input "true"
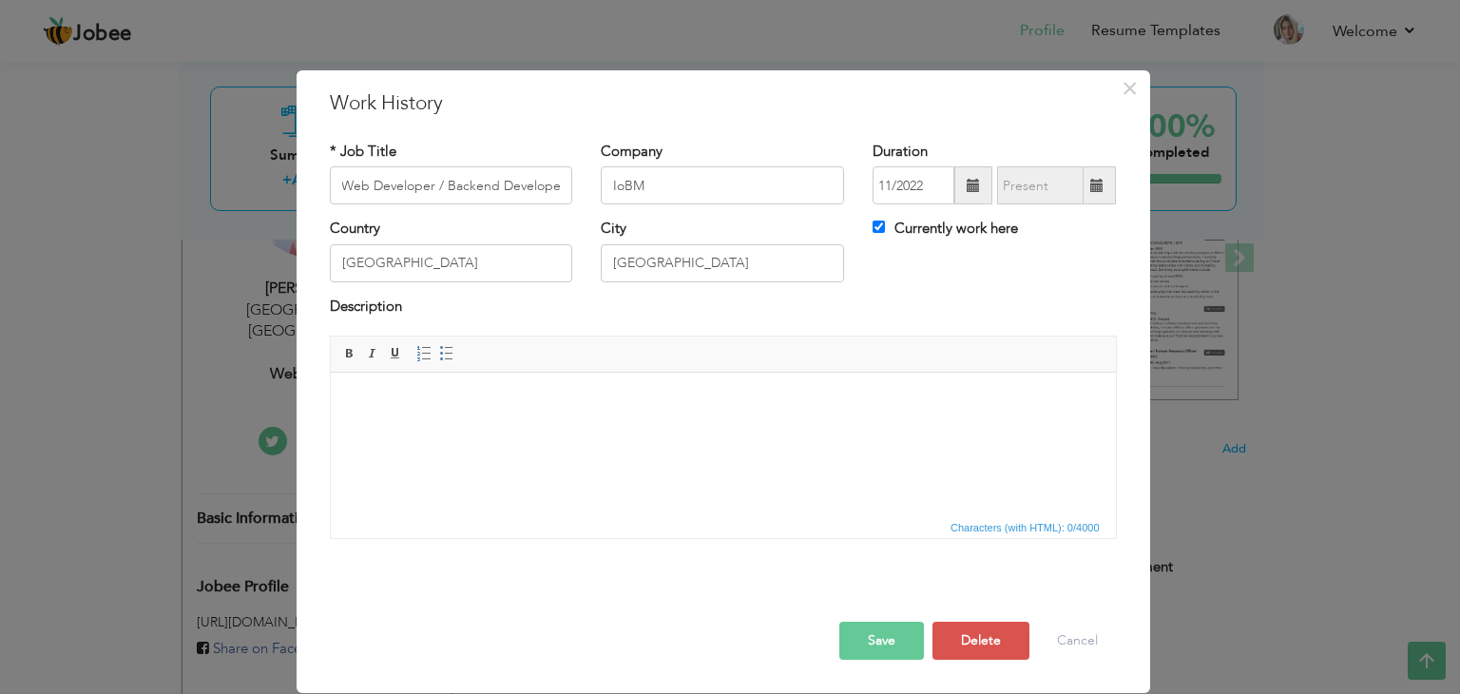
scroll to position [0, 0]
click at [461, 403] on body at bounding box center [722, 402] width 747 height 20
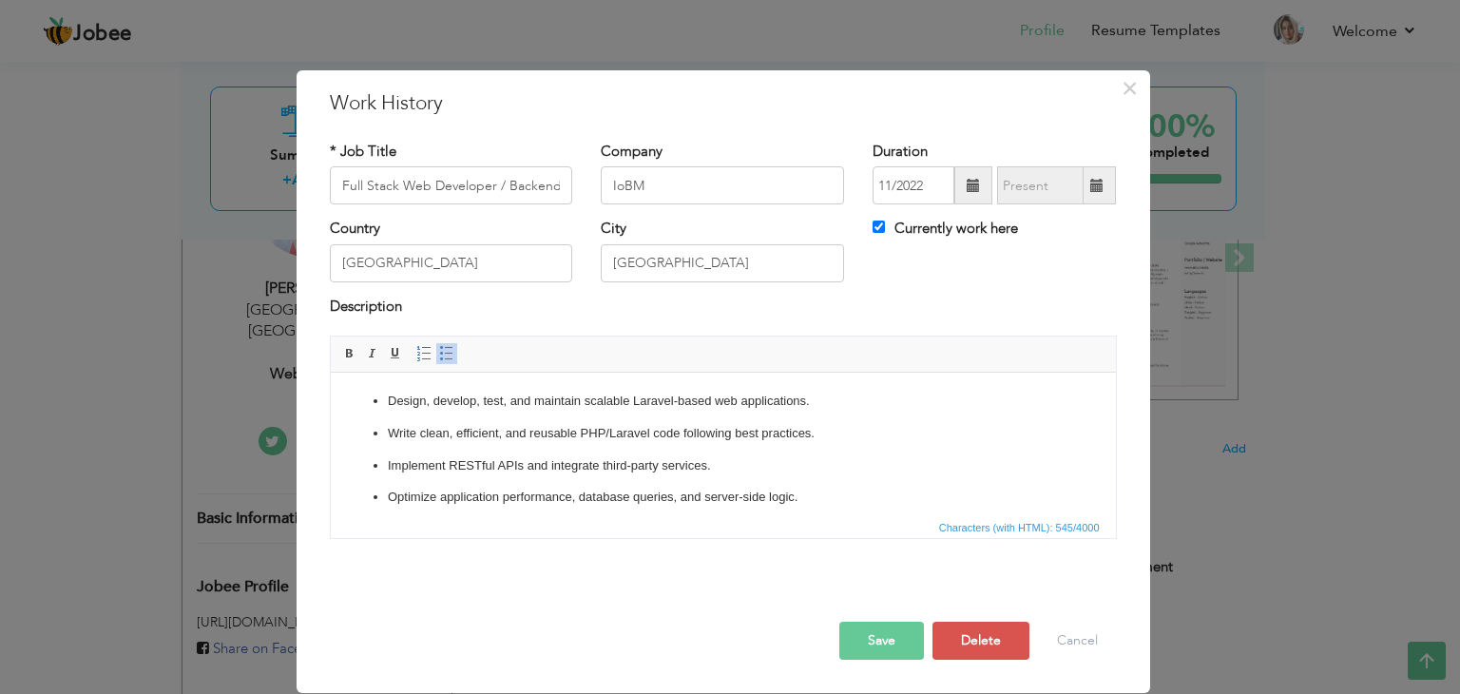
click at [372, 402] on ul "Design, develop, test, and maintain scalable Laravel-based web applications. Wr…" at bounding box center [722, 482] width 747 height 181
click at [386, 418] on ul "Design, develop, test, and maintain scalable Laravel-based web applications. Wr…" at bounding box center [722, 482] width 747 height 181
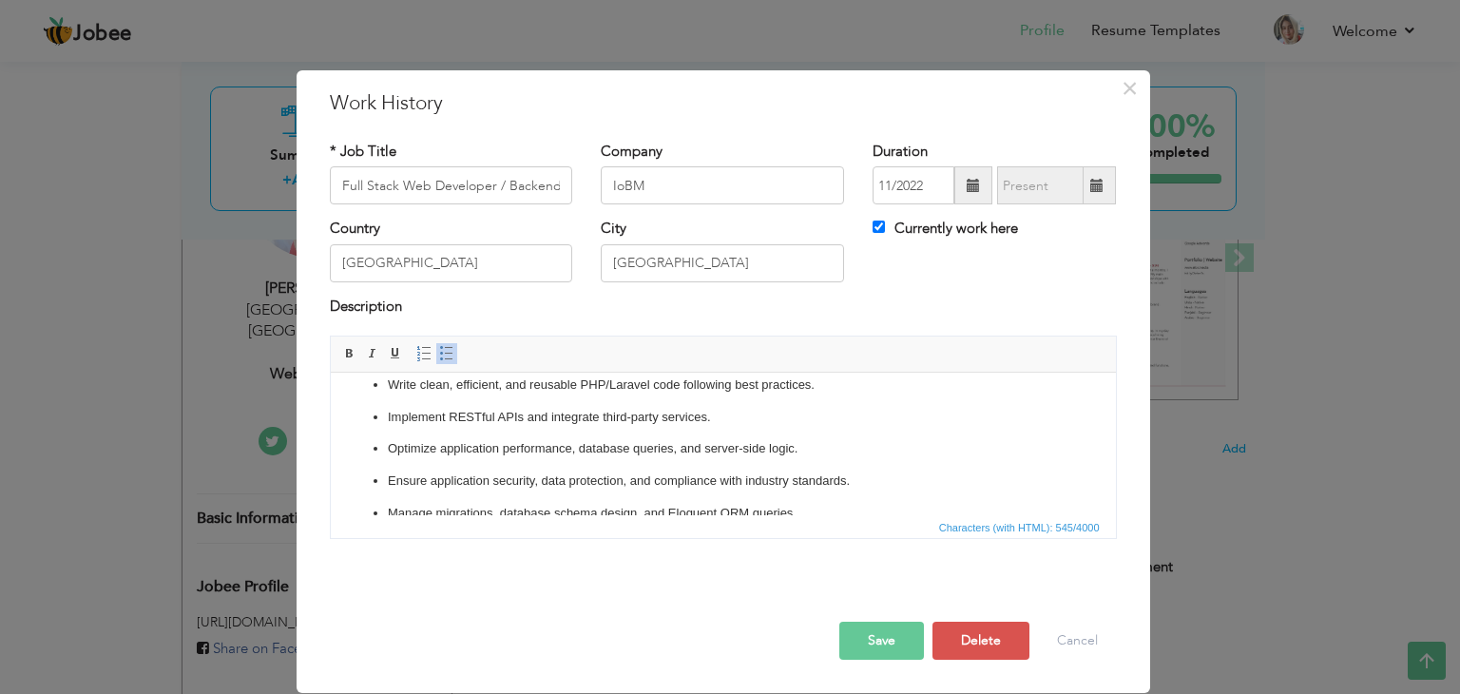
scroll to position [75, 0]
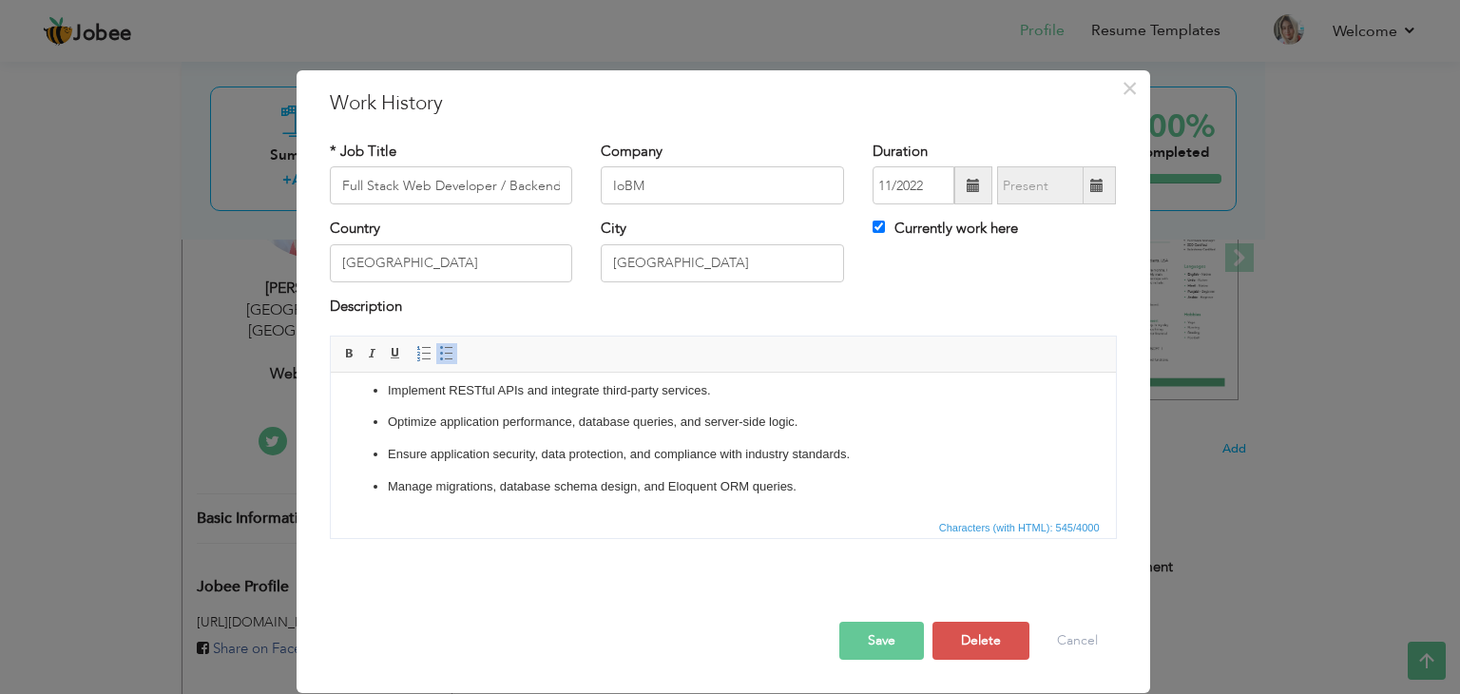
click at [815, 487] on p "Manage migrations, database schema design, and Eloquent ORM queries." at bounding box center [722, 487] width 671 height 20
click at [385, 485] on ul "Design, develop, test, and maintain scalable Laravel-based web applications. Wr…" at bounding box center [722, 417] width 747 height 201
click at [391, 506] on p "Manage migrations, database schema design, and Eloquent ORM queries. ​​​​​​​ Co…" at bounding box center [722, 497] width 671 height 40
click at [439, 357] on span at bounding box center [446, 353] width 15 height 15
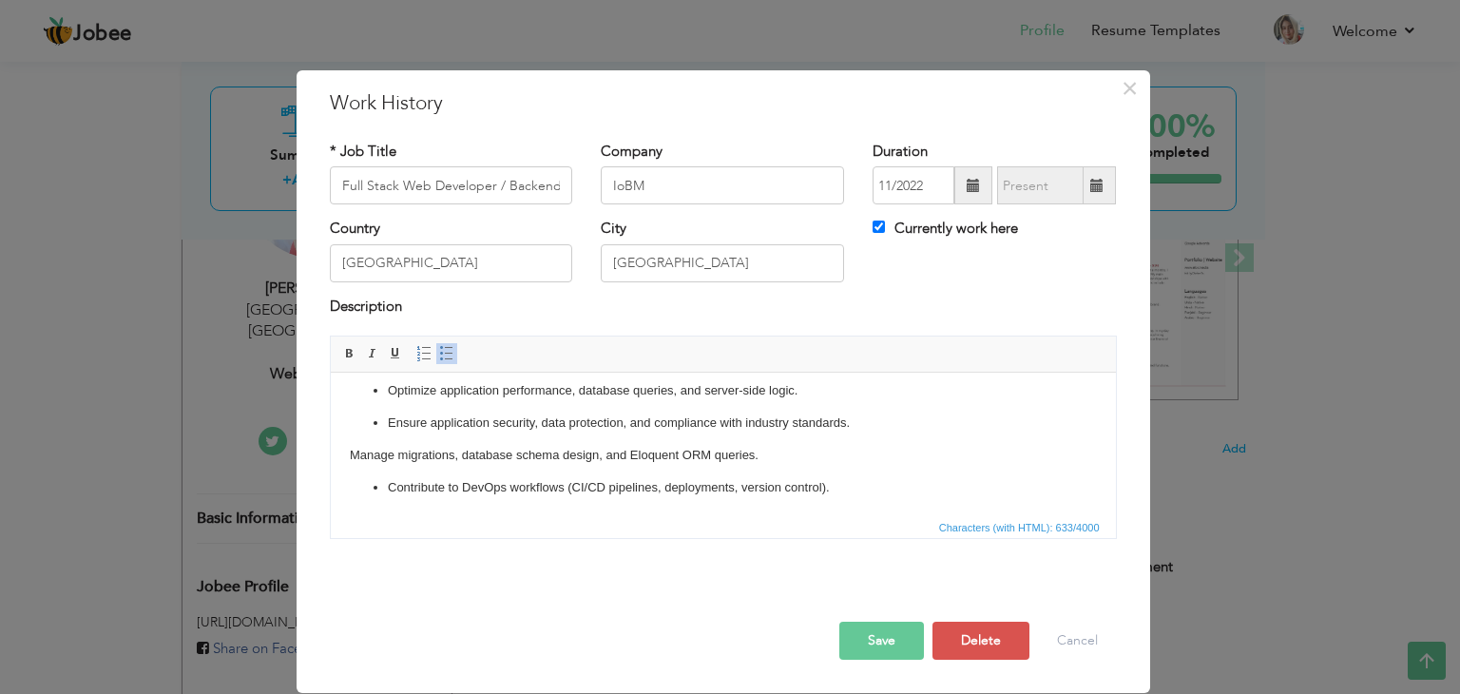
scroll to position [106, 0]
click at [767, 466] on body "Design, develop, test, and maintain scalable Laravel-based web applications. Wr…" at bounding box center [722, 391] width 747 height 213
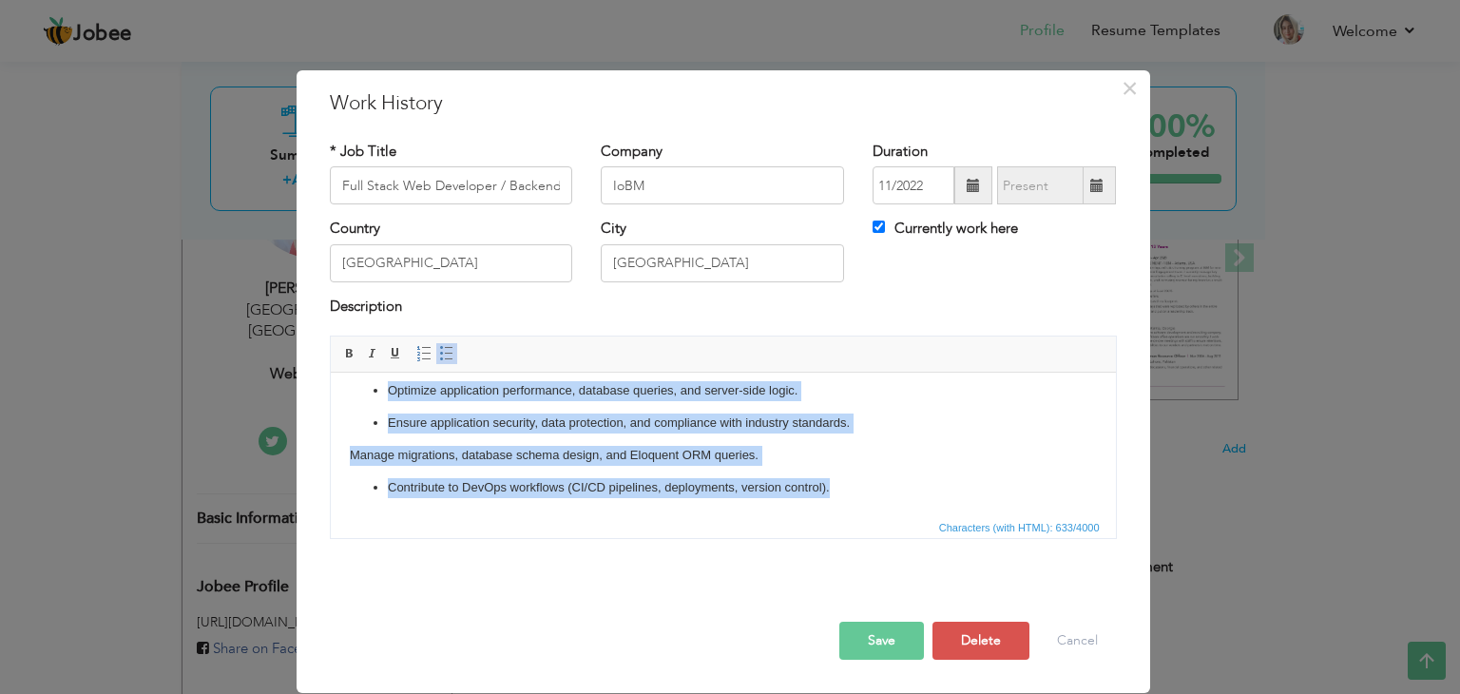
click at [445, 351] on span at bounding box center [446, 353] width 15 height 15
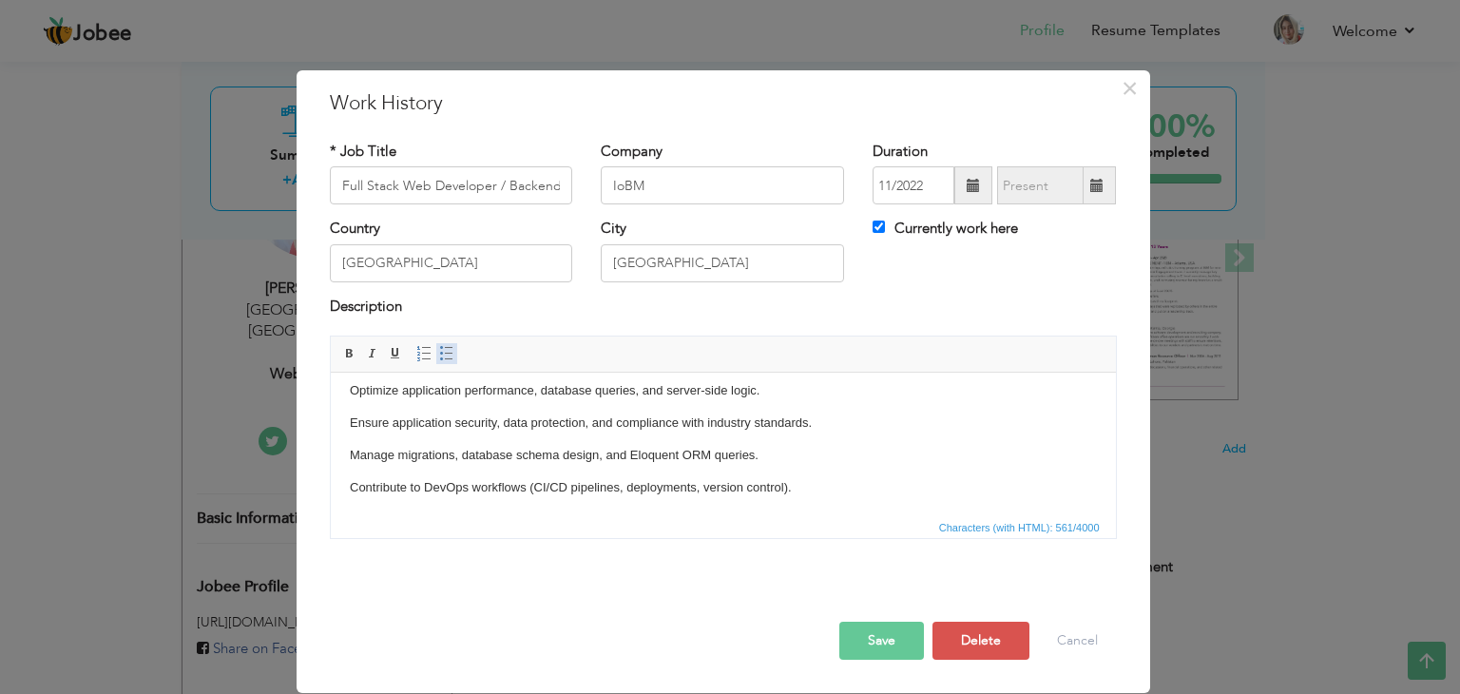
click at [445, 351] on span at bounding box center [446, 353] width 15 height 15
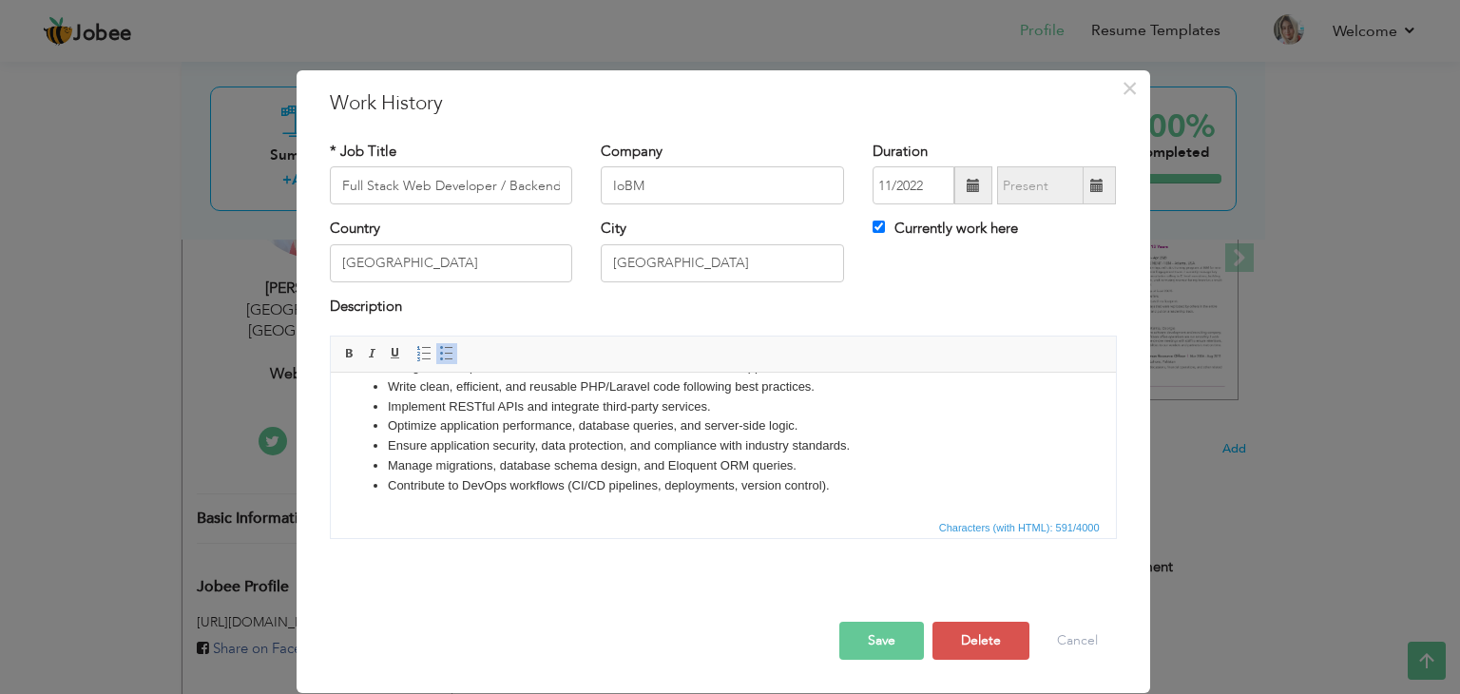
scroll to position [33, 0]
click at [860, 413] on li "Implement RESTful APIs and integrate third-party services." at bounding box center [722, 408] width 671 height 20
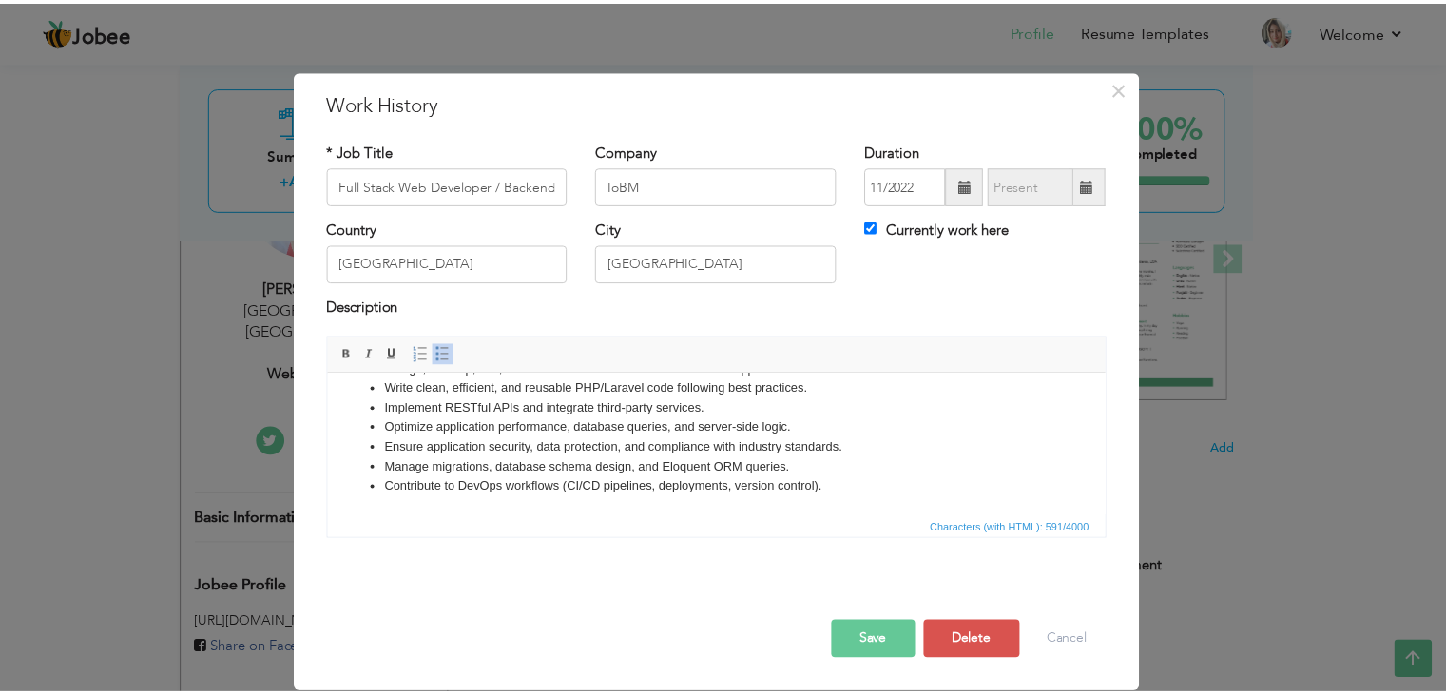
scroll to position [0, 0]
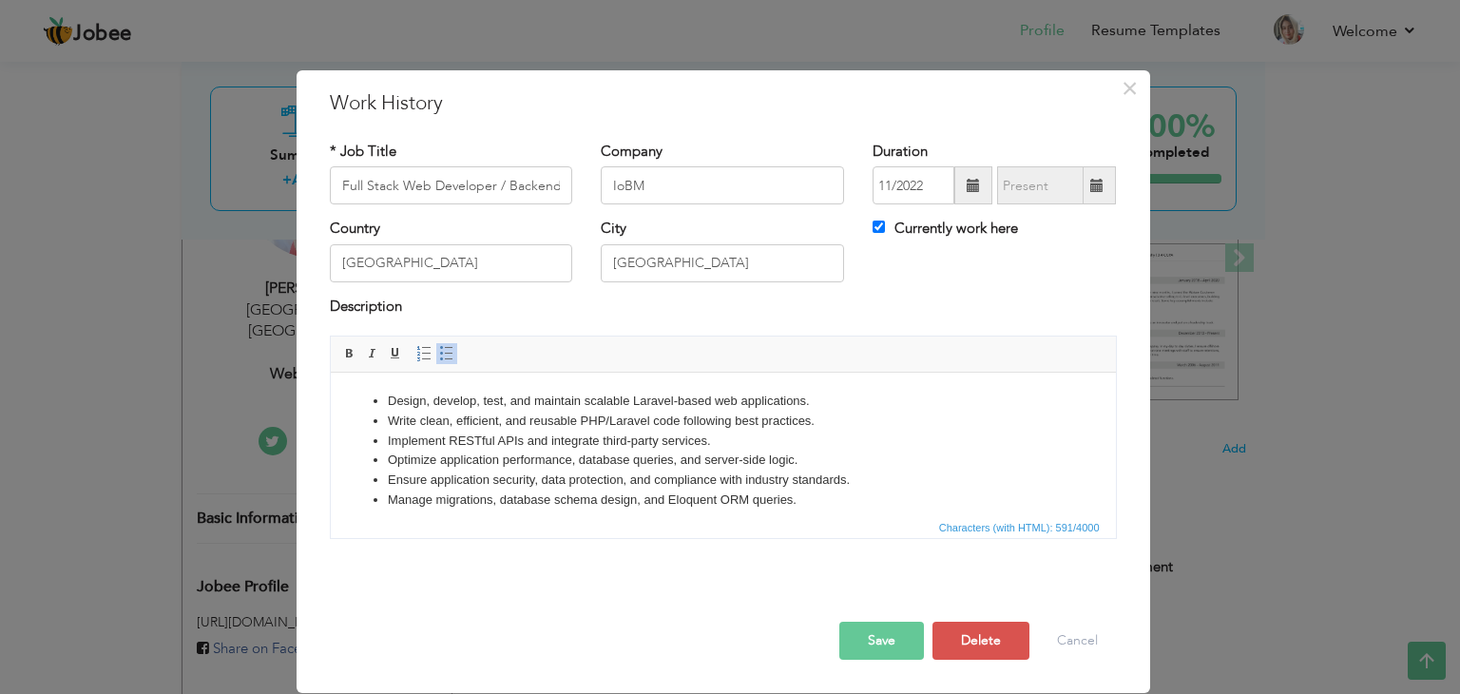
click at [890, 629] on button "Save" at bounding box center [882, 641] width 85 height 38
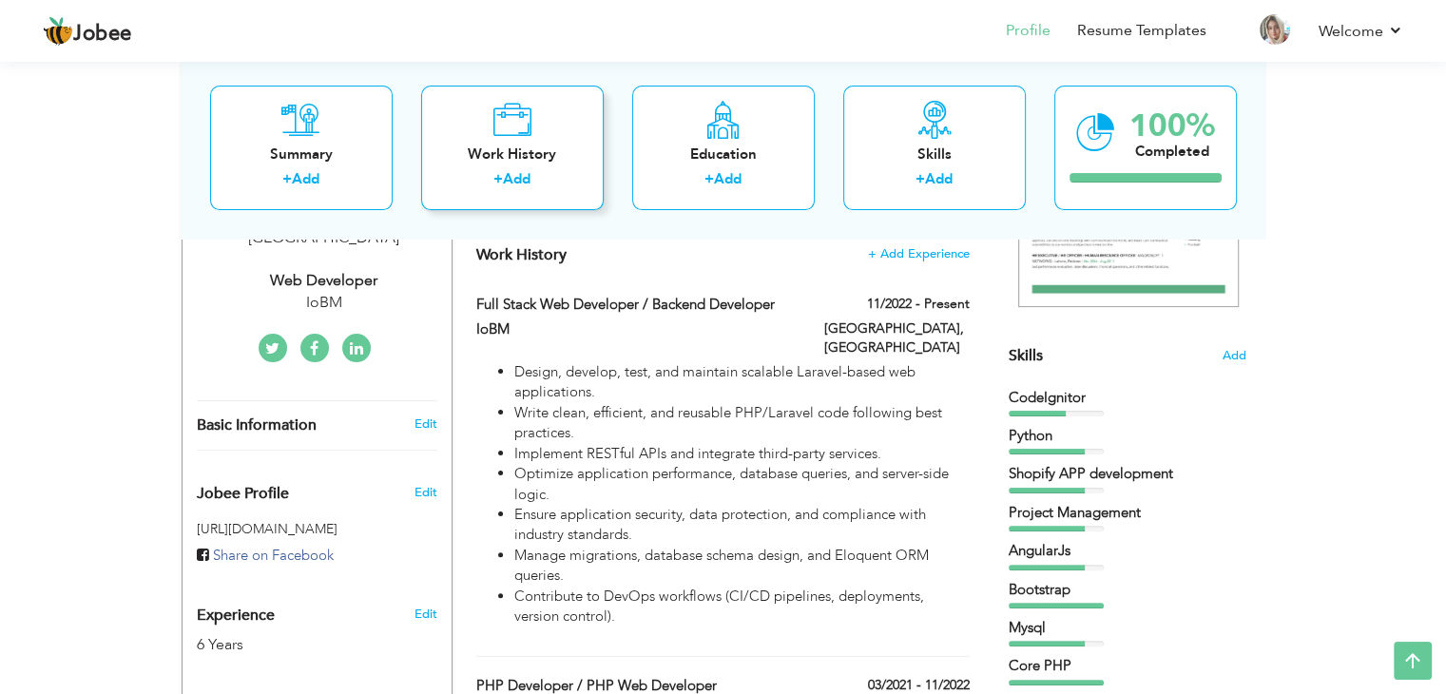
scroll to position [383, 0]
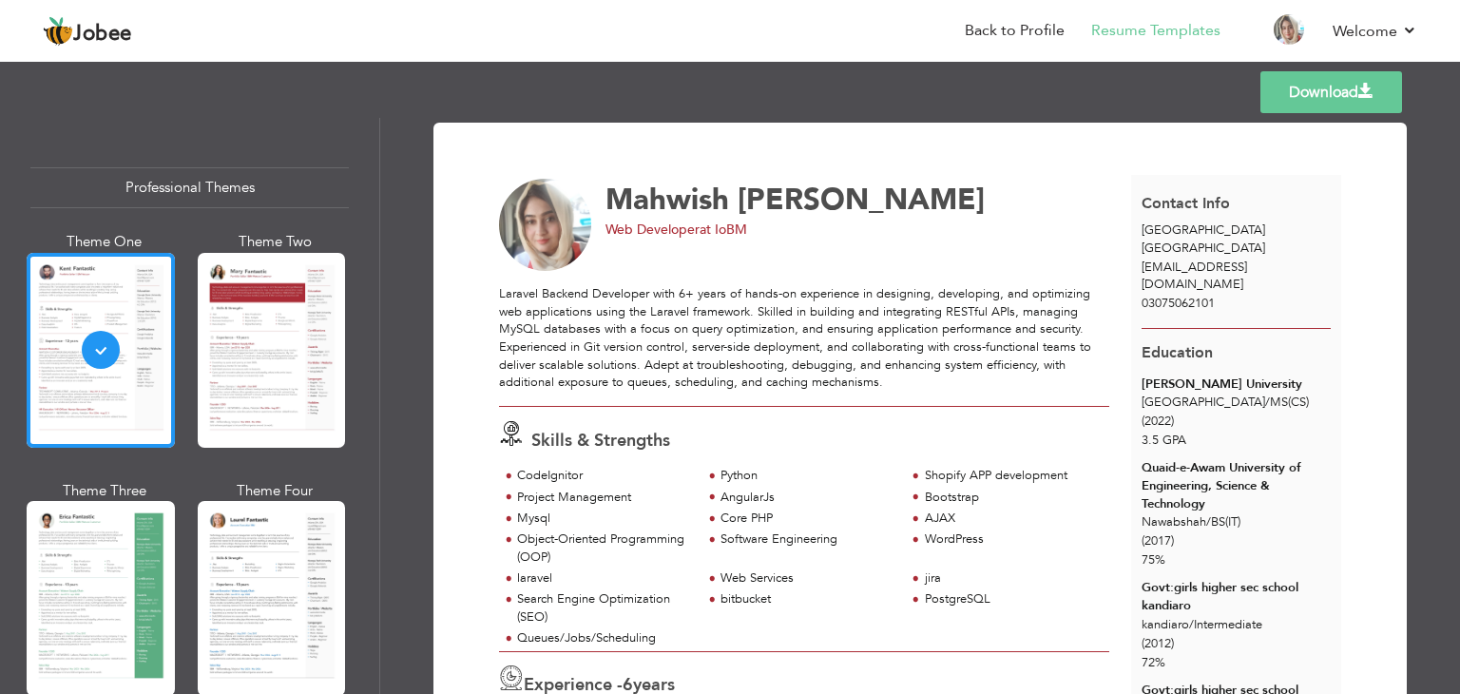
click at [373, 544] on div "Professional Themes Theme One Theme Two Theme Three Theme Six" at bounding box center [189, 406] width 379 height 576
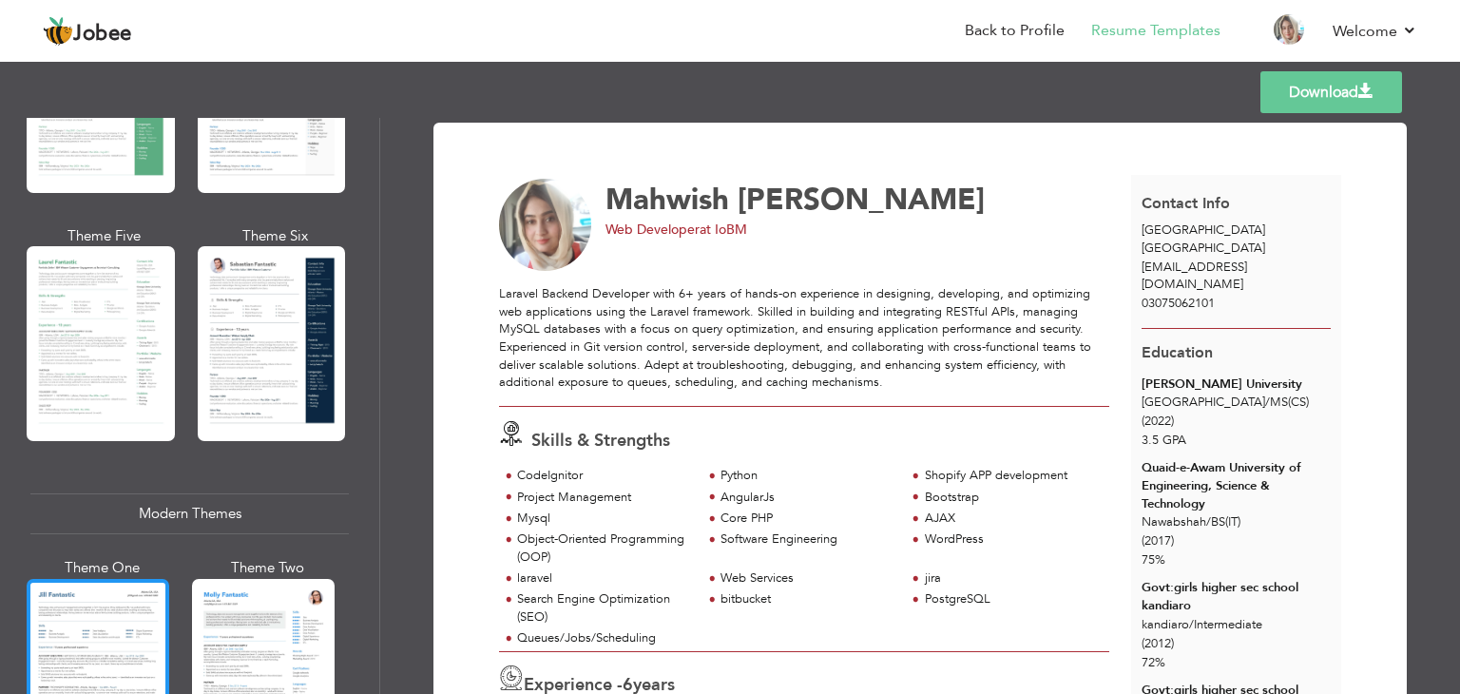
click at [90, 602] on div at bounding box center [98, 673] width 143 height 188
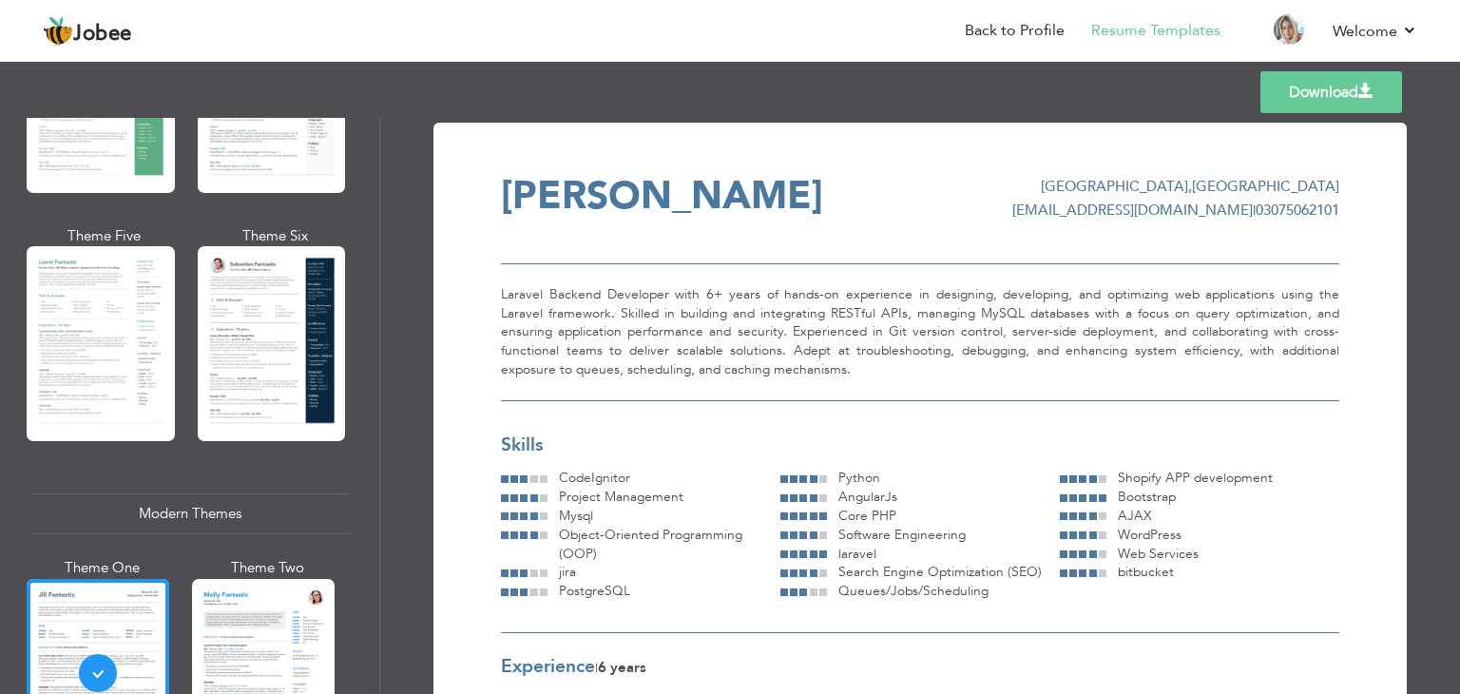
click at [593, 590] on span "PostgreSQL" at bounding box center [594, 591] width 71 height 18
click at [860, 593] on span "Queues/Jobs/Scheduling" at bounding box center [914, 591] width 150 height 18
click at [956, 590] on span "Queues/Jobs/Scheduling" at bounding box center [914, 591] width 150 height 18
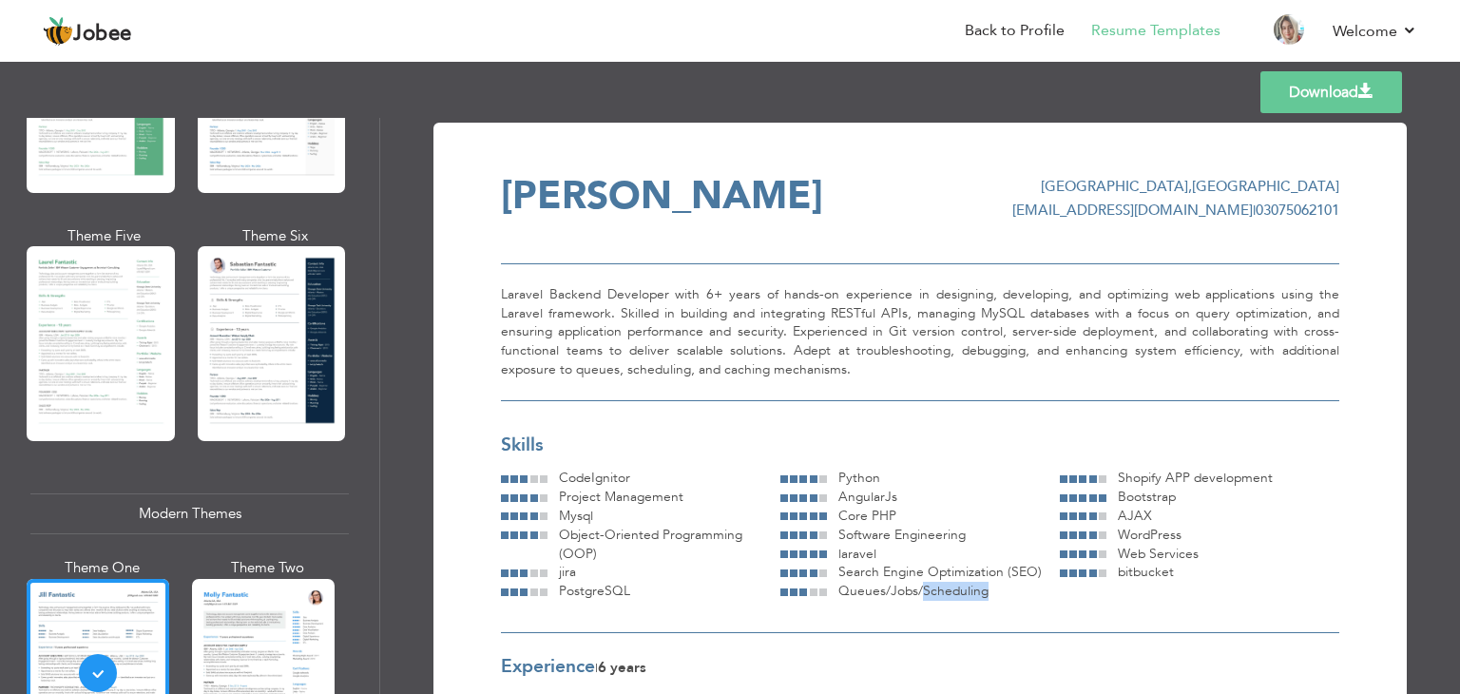
click at [956, 590] on span "Queues/Jobs/Scheduling" at bounding box center [914, 591] width 150 height 18
click at [846, 549] on span "laravel" at bounding box center [858, 554] width 38 height 18
click at [863, 576] on span "Search Engine Optimization (SEO)" at bounding box center [940, 572] width 203 height 18
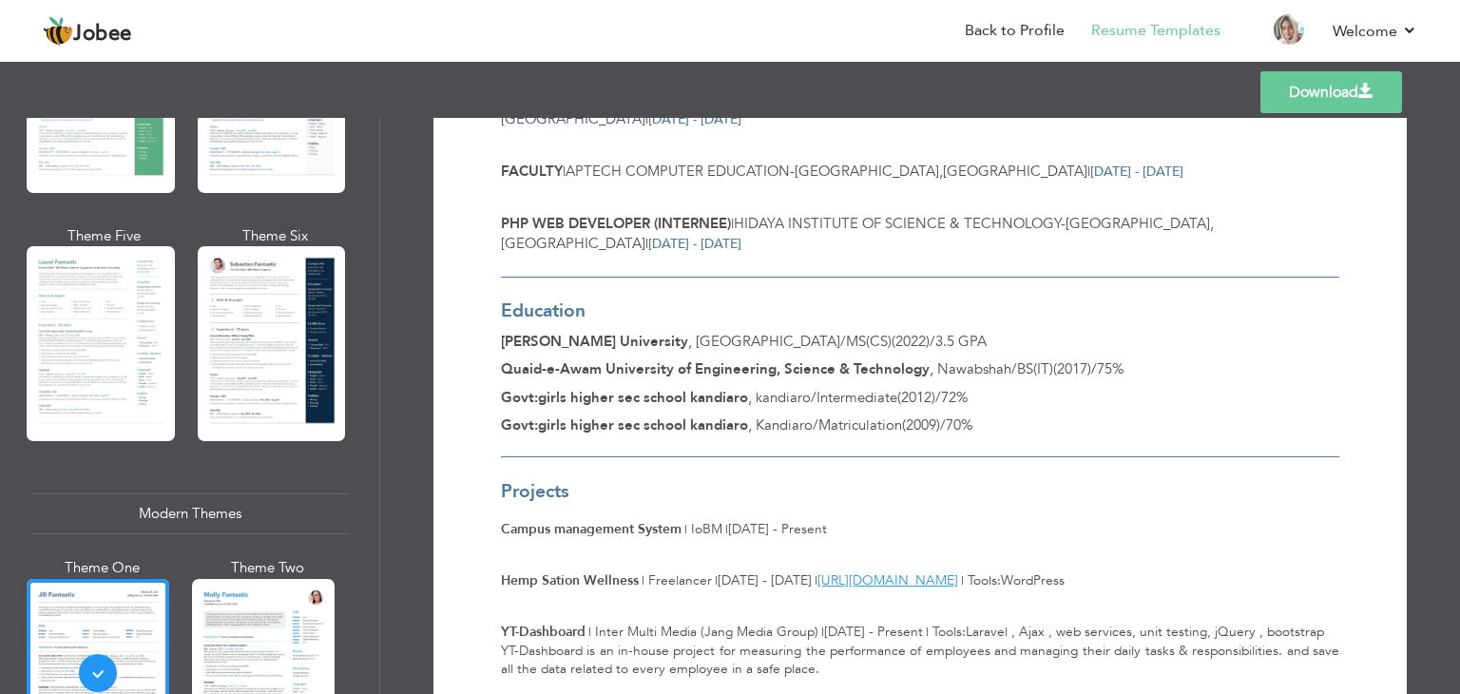
scroll to position [799, 0]
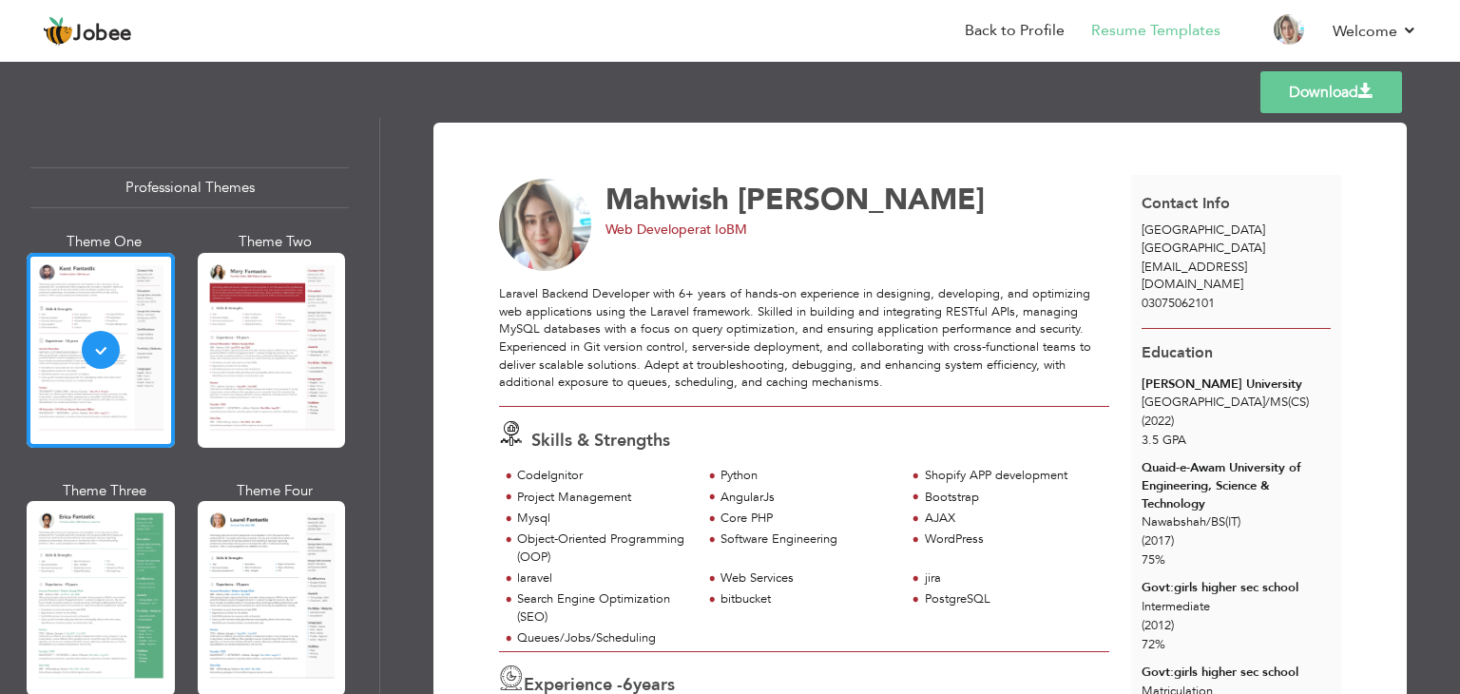
click at [373, 463] on div "Professional Themes Theme One Theme Two Theme Three Theme Six" at bounding box center [189, 406] width 379 height 576
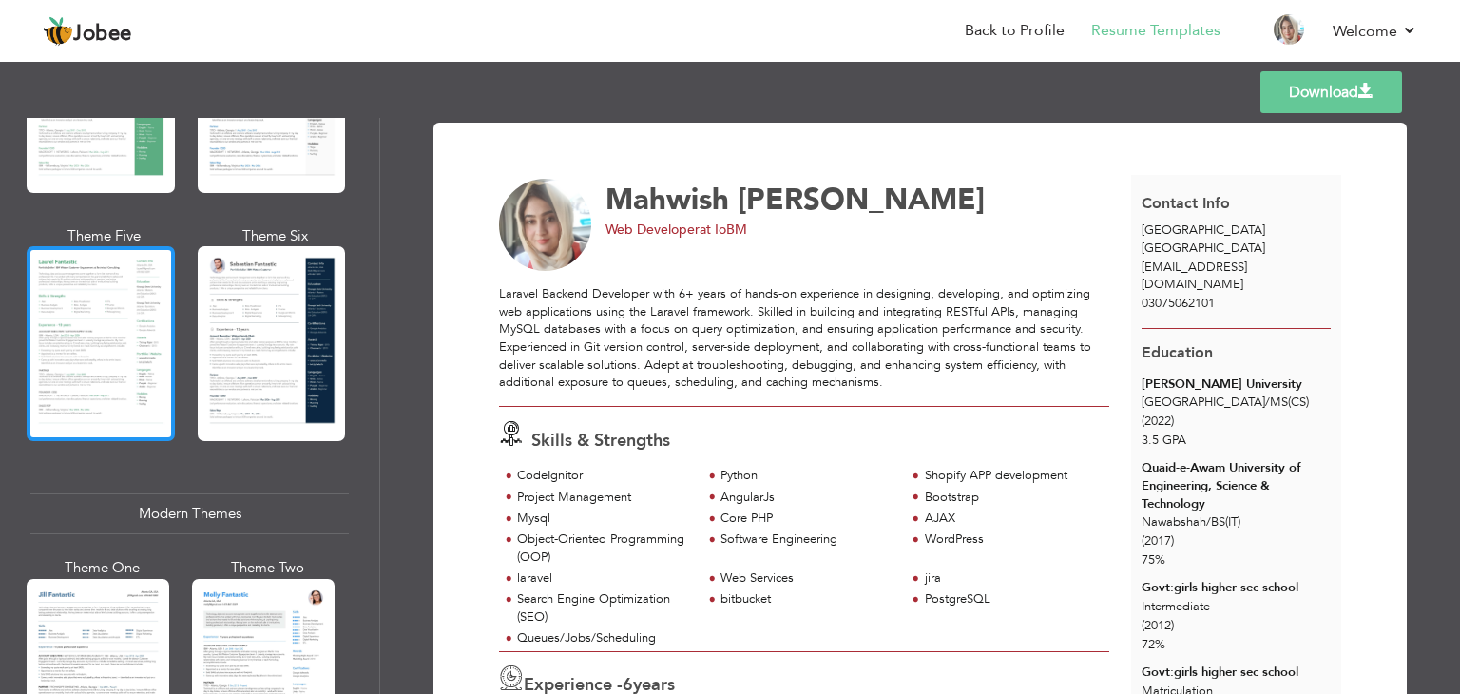
click at [136, 367] on div at bounding box center [101, 343] width 148 height 195
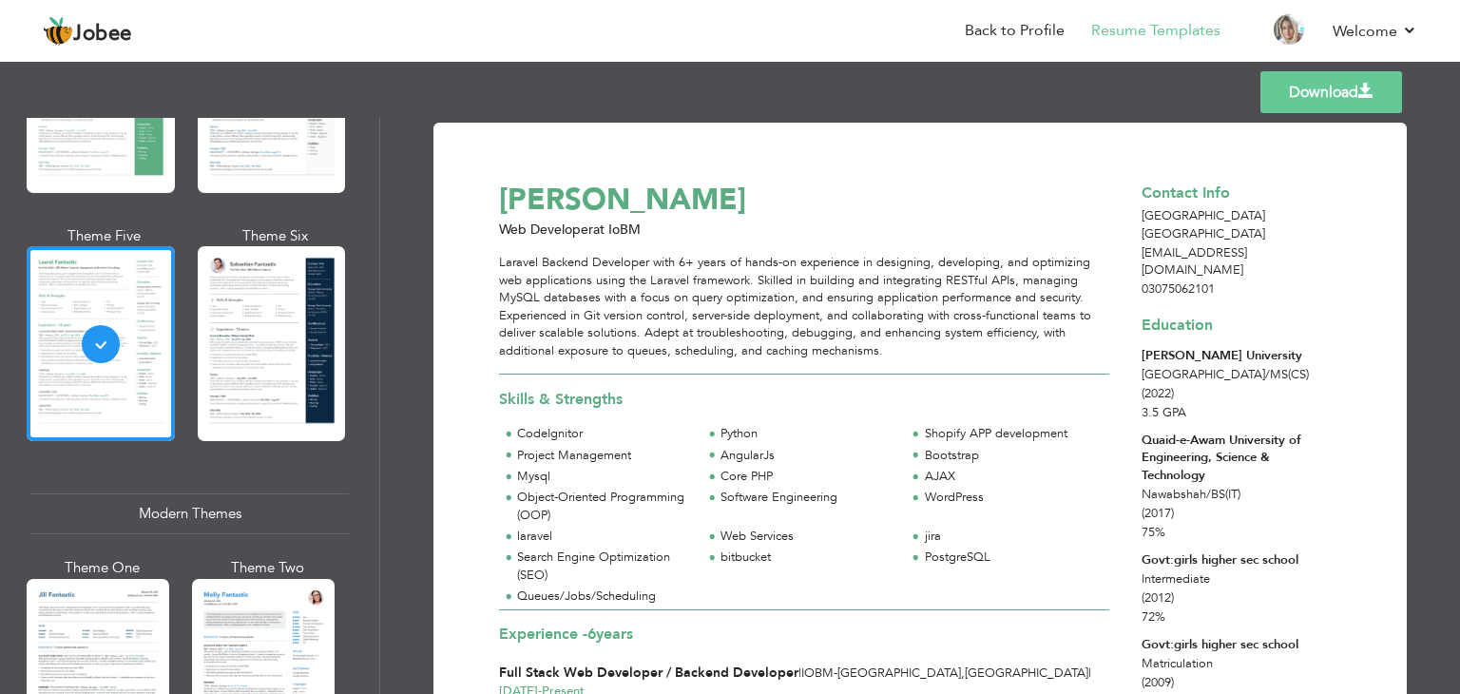
scroll to position [541, 0]
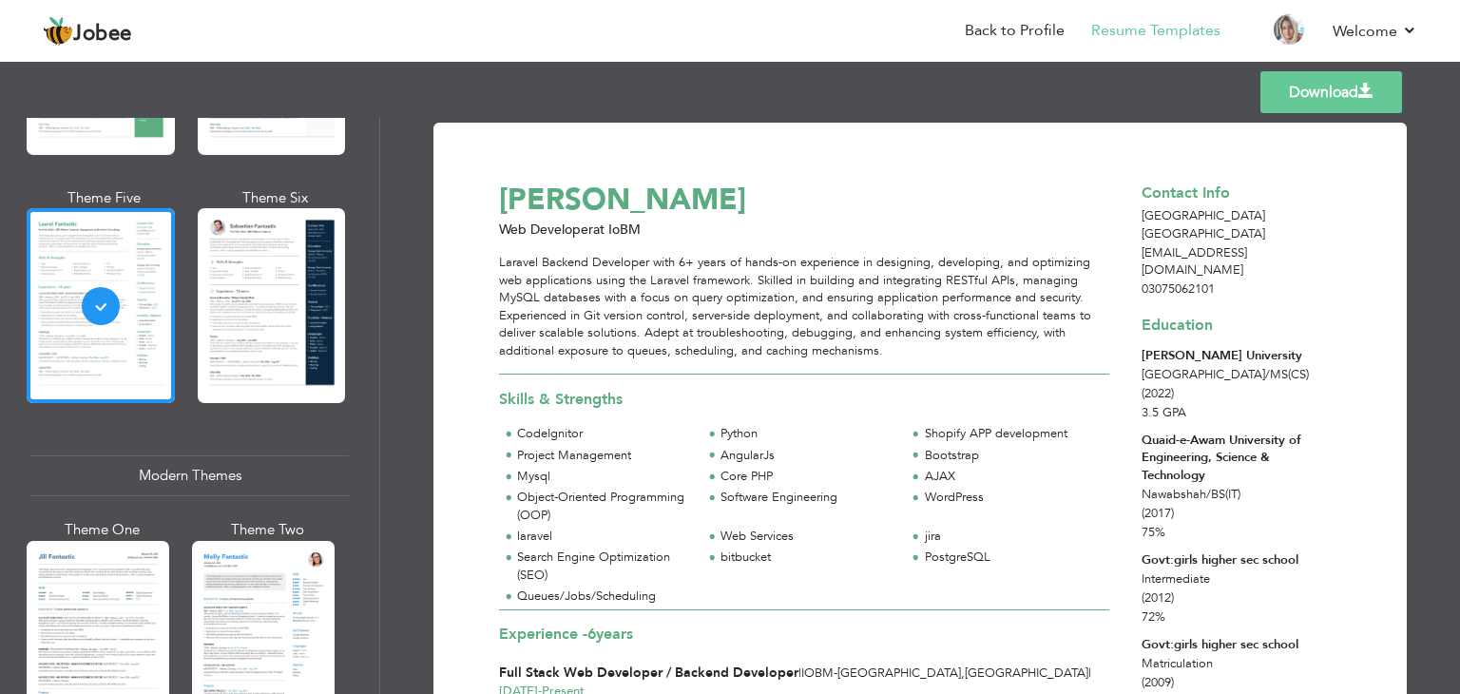
click at [967, 458] on div "Bootstrap" at bounding box center [1012, 456] width 174 height 18
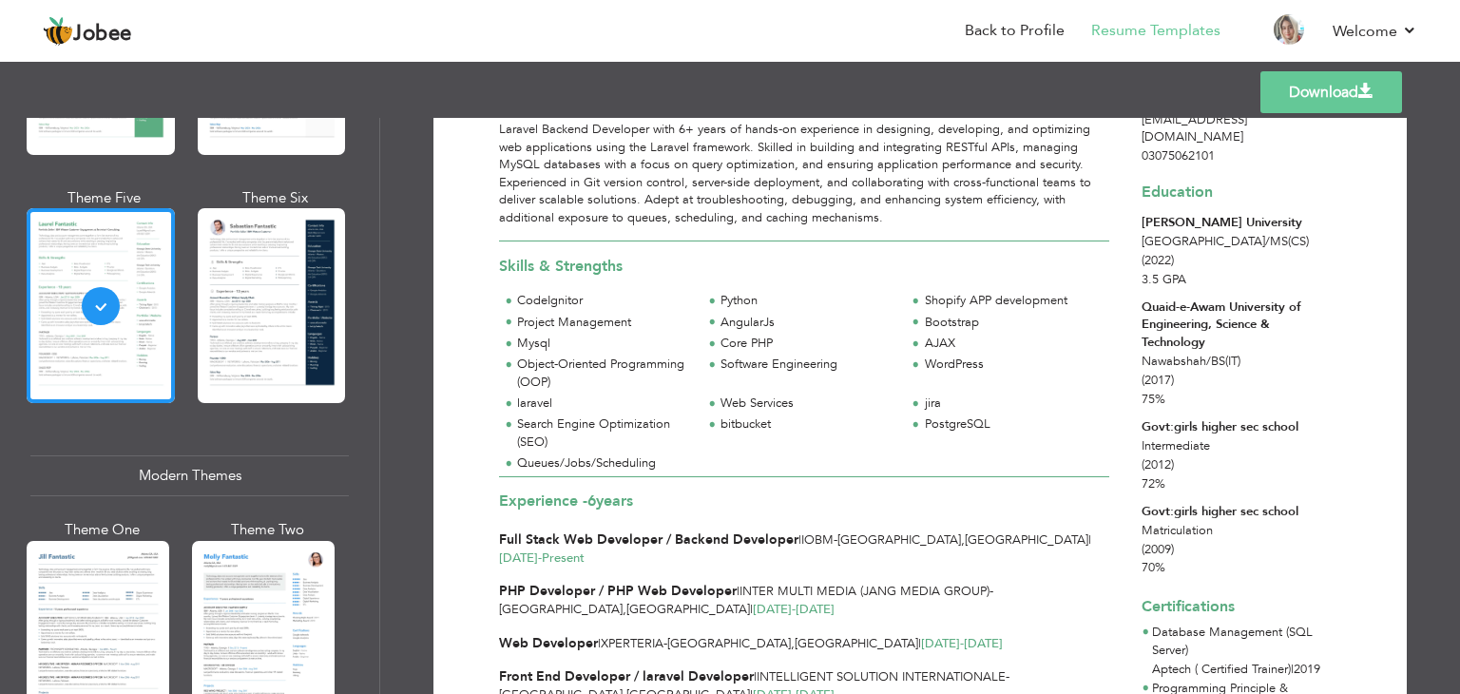
scroll to position [0, 0]
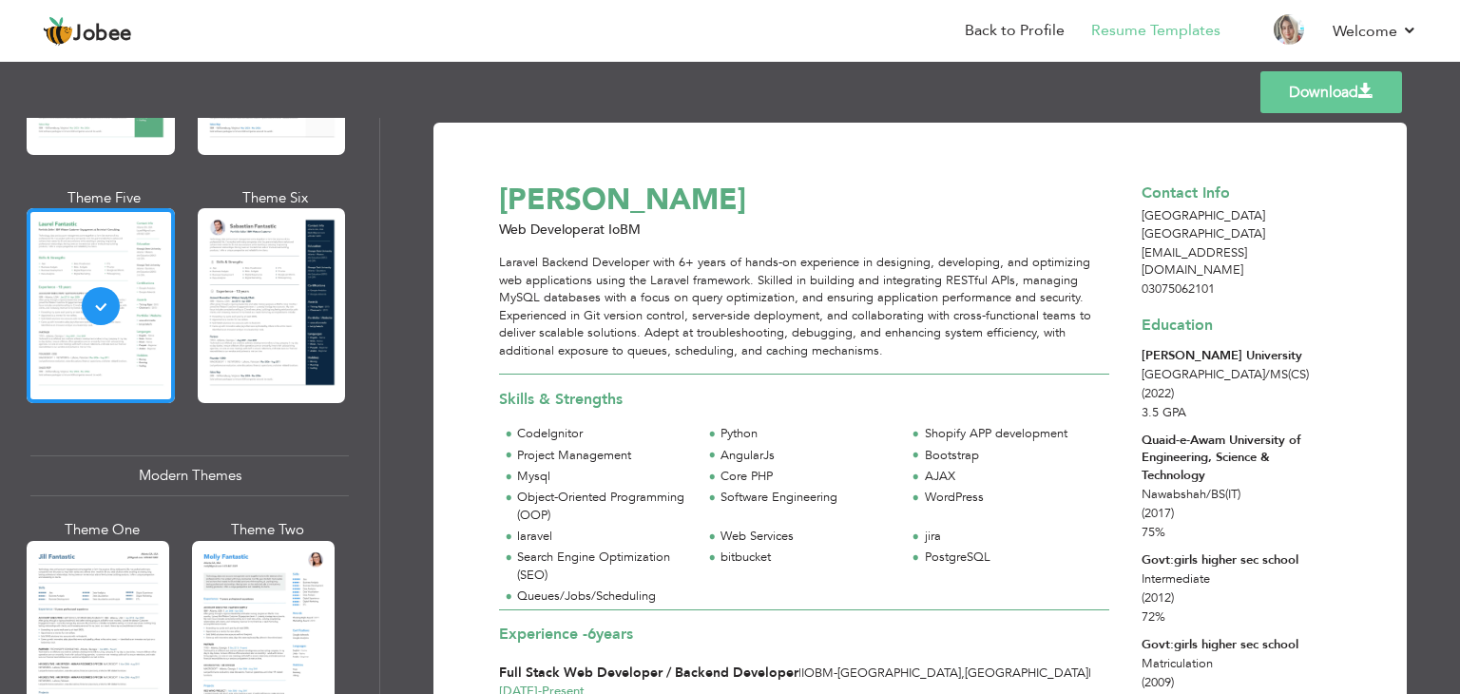
click at [1293, 100] on link "Download" at bounding box center [1332, 92] width 142 height 42
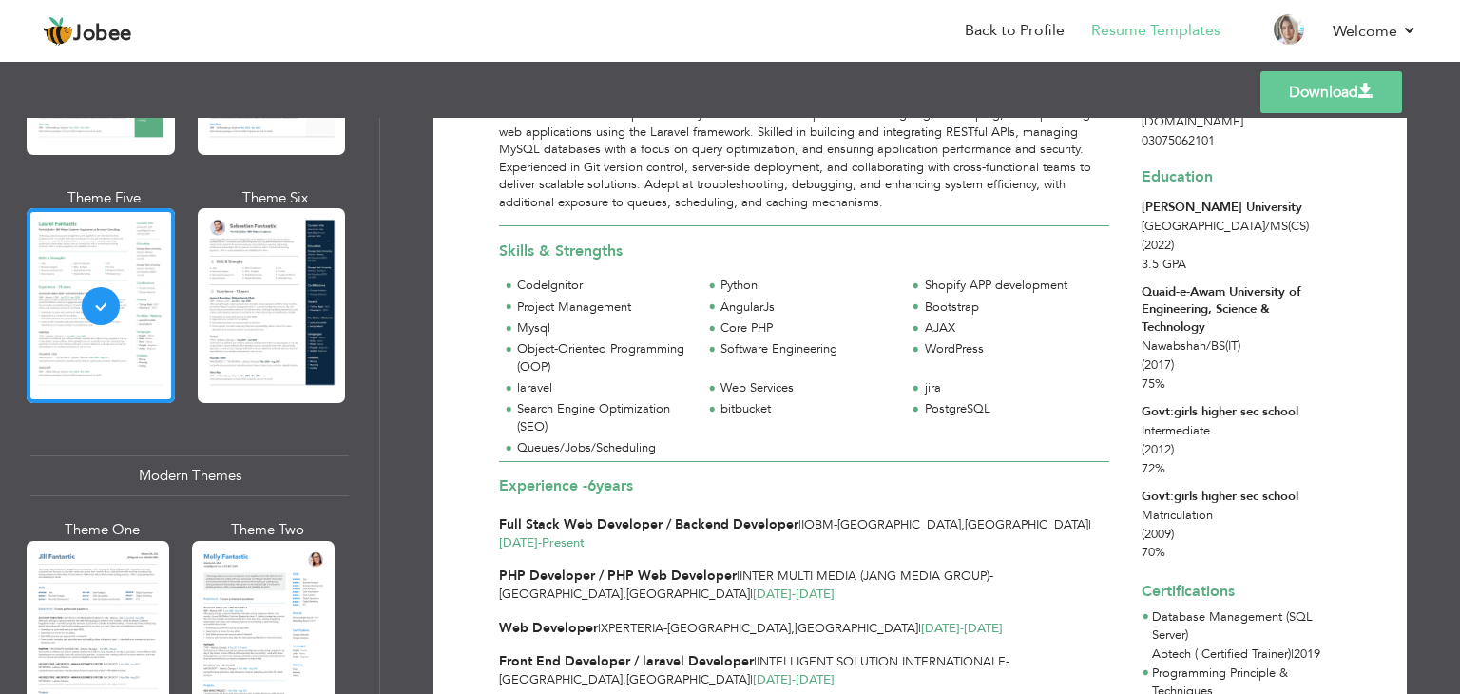
scroll to position [158, 0]
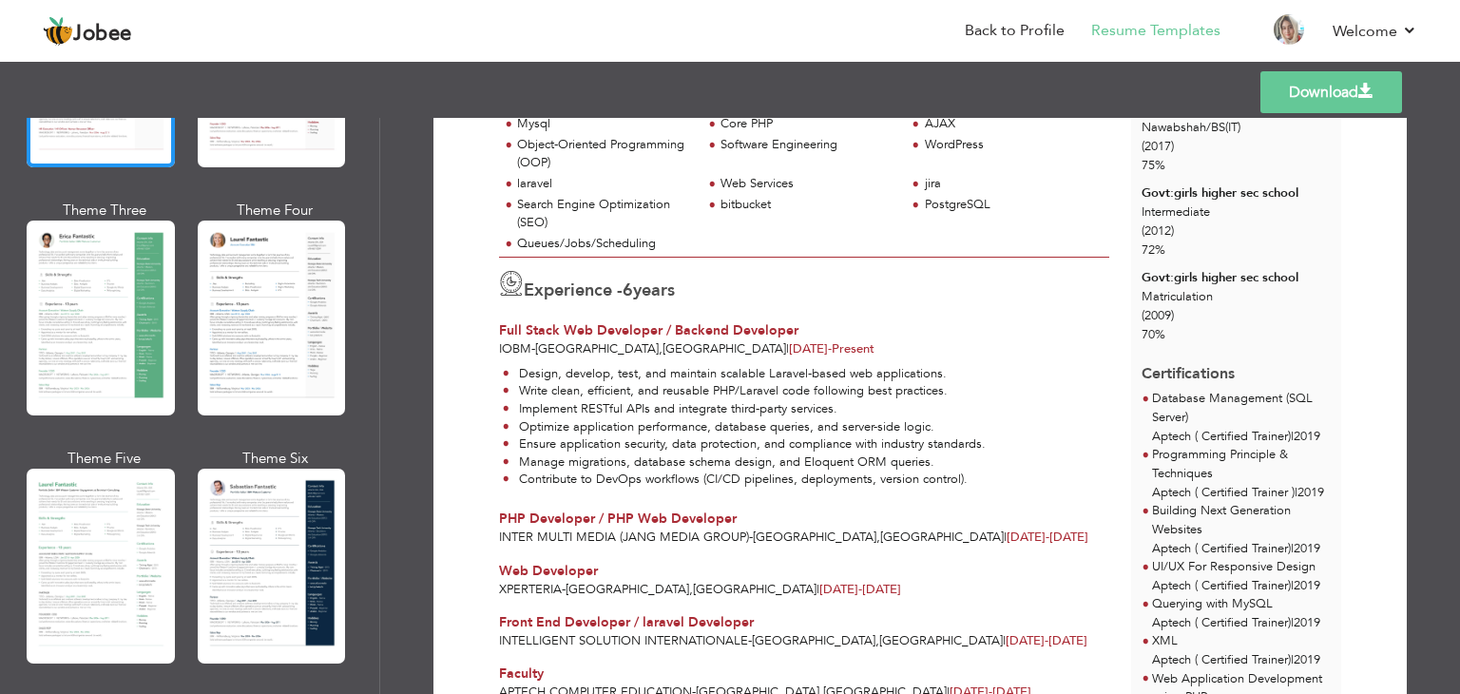
scroll to position [281, 0]
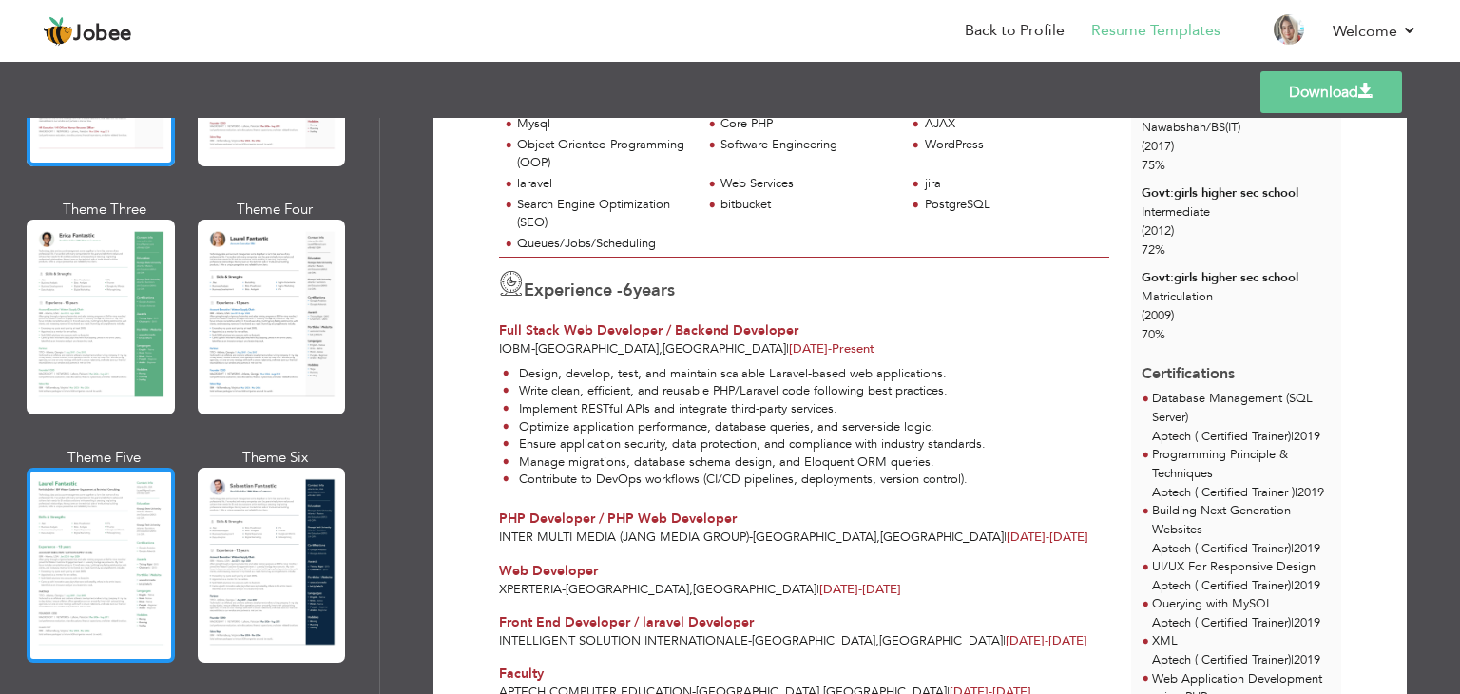
click at [129, 538] on div at bounding box center [101, 565] width 148 height 195
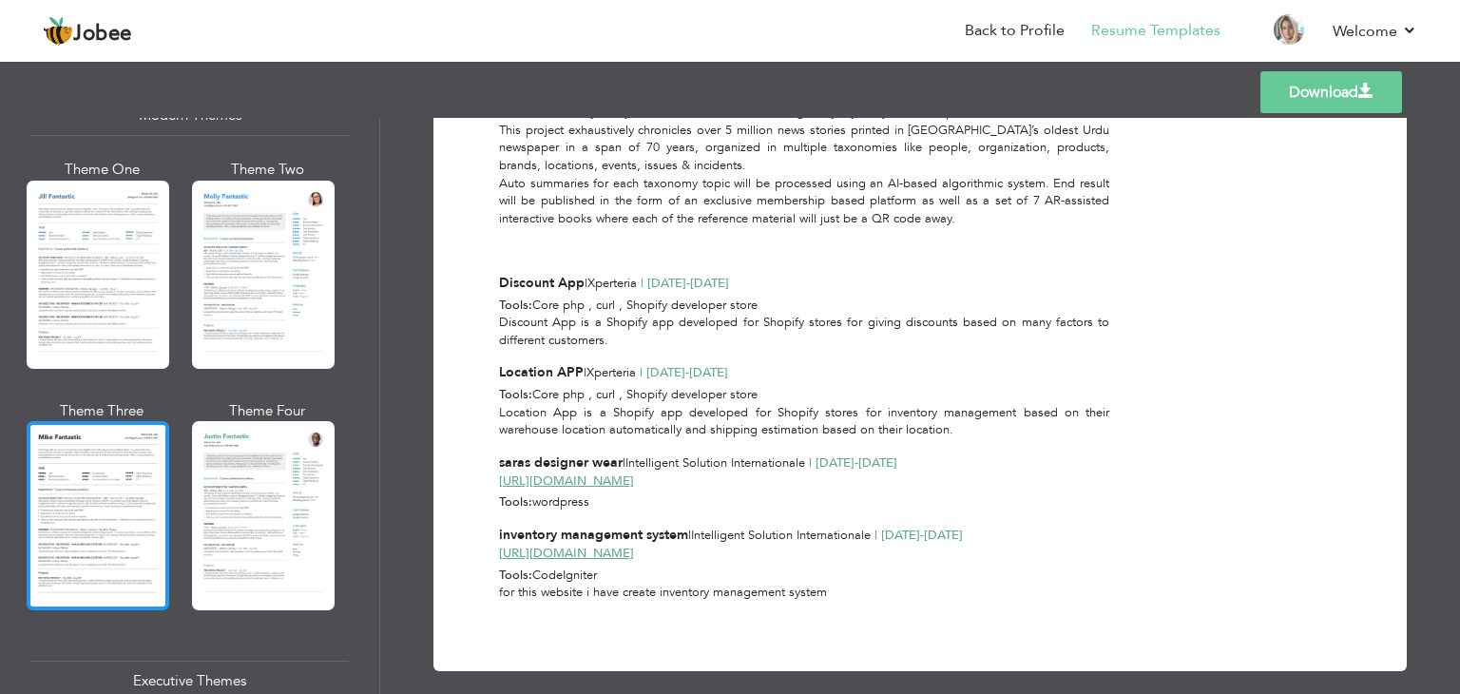
scroll to position [901, 0]
click at [86, 487] on div at bounding box center [98, 515] width 143 height 188
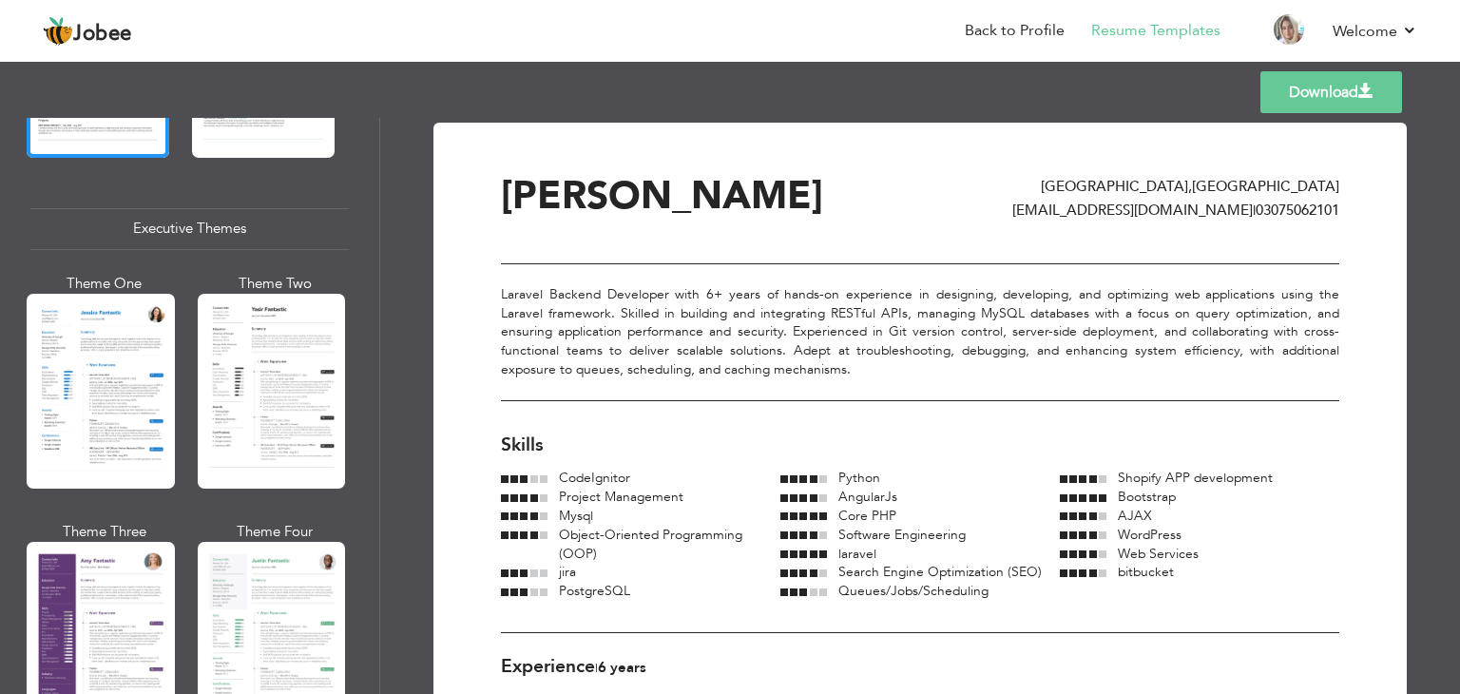
scroll to position [1356, 0]
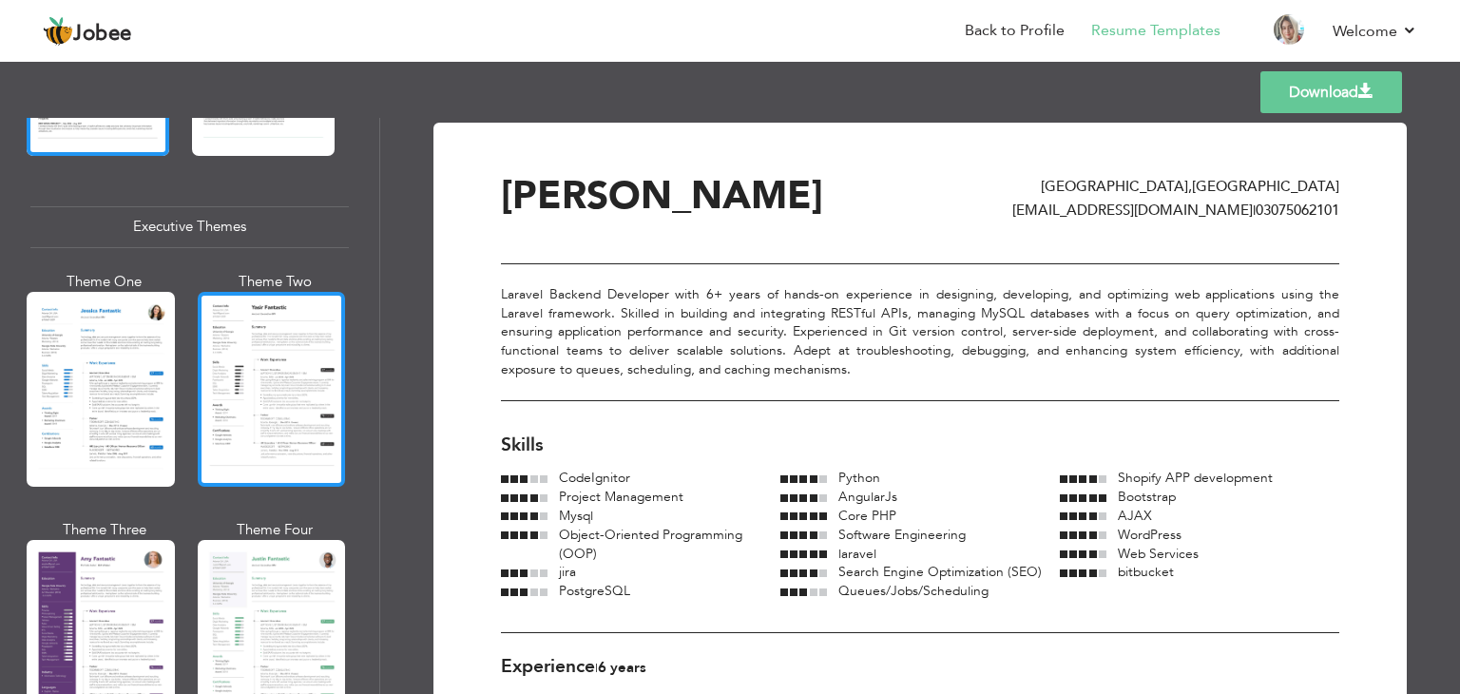
click at [296, 403] on div at bounding box center [272, 389] width 148 height 195
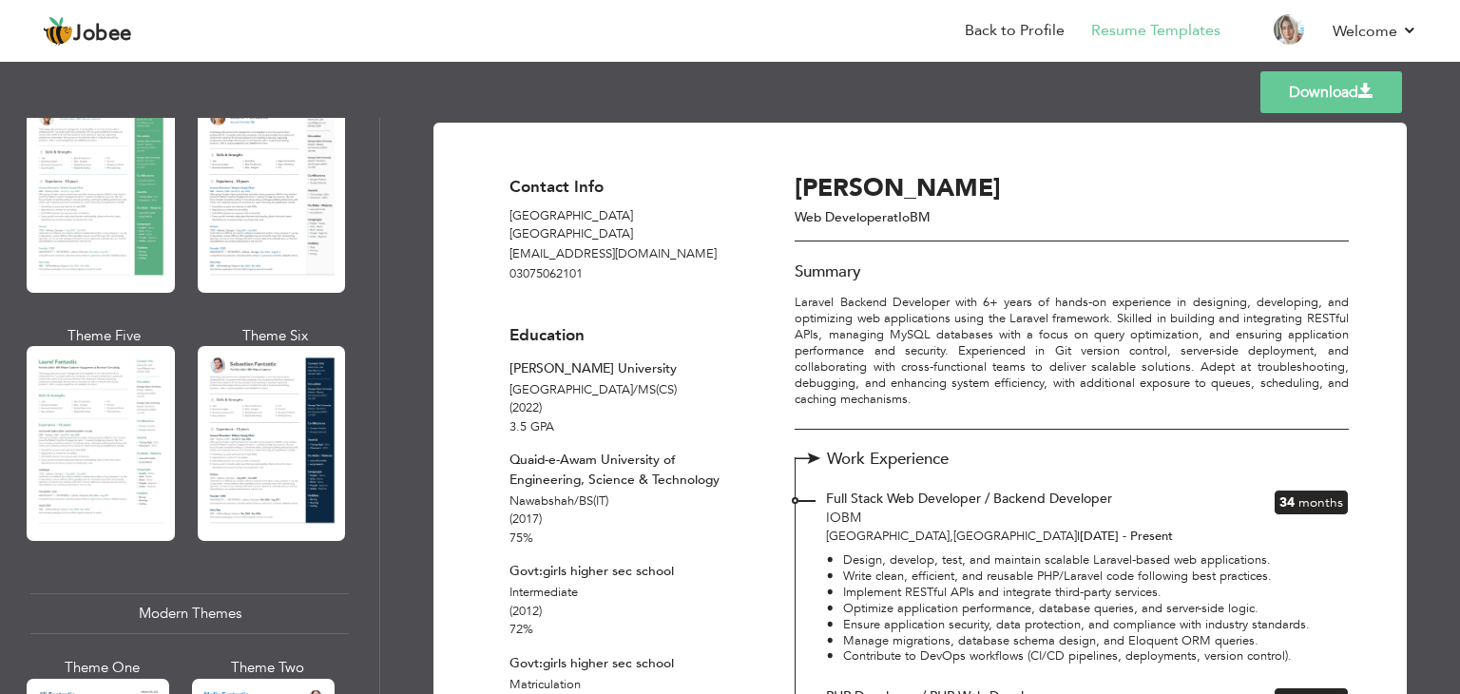
scroll to position [441, 0]
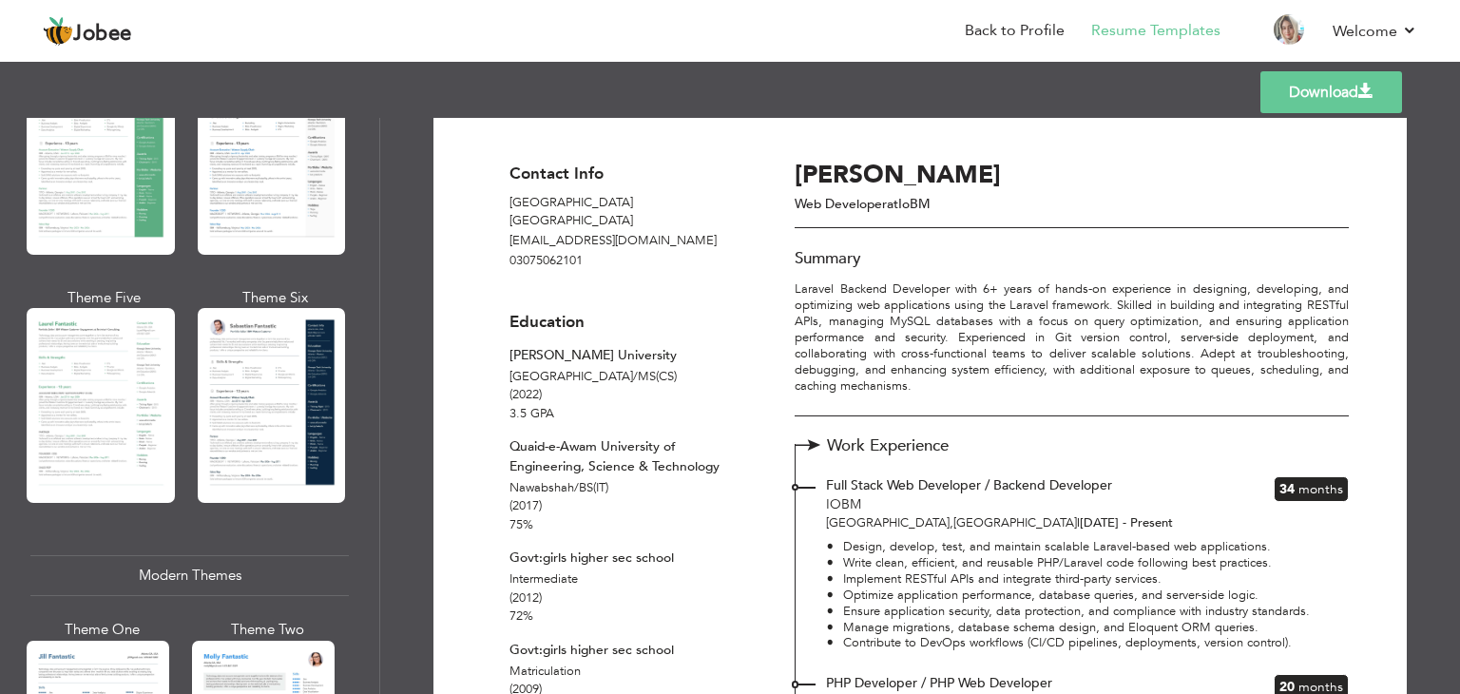
scroll to position [0, 0]
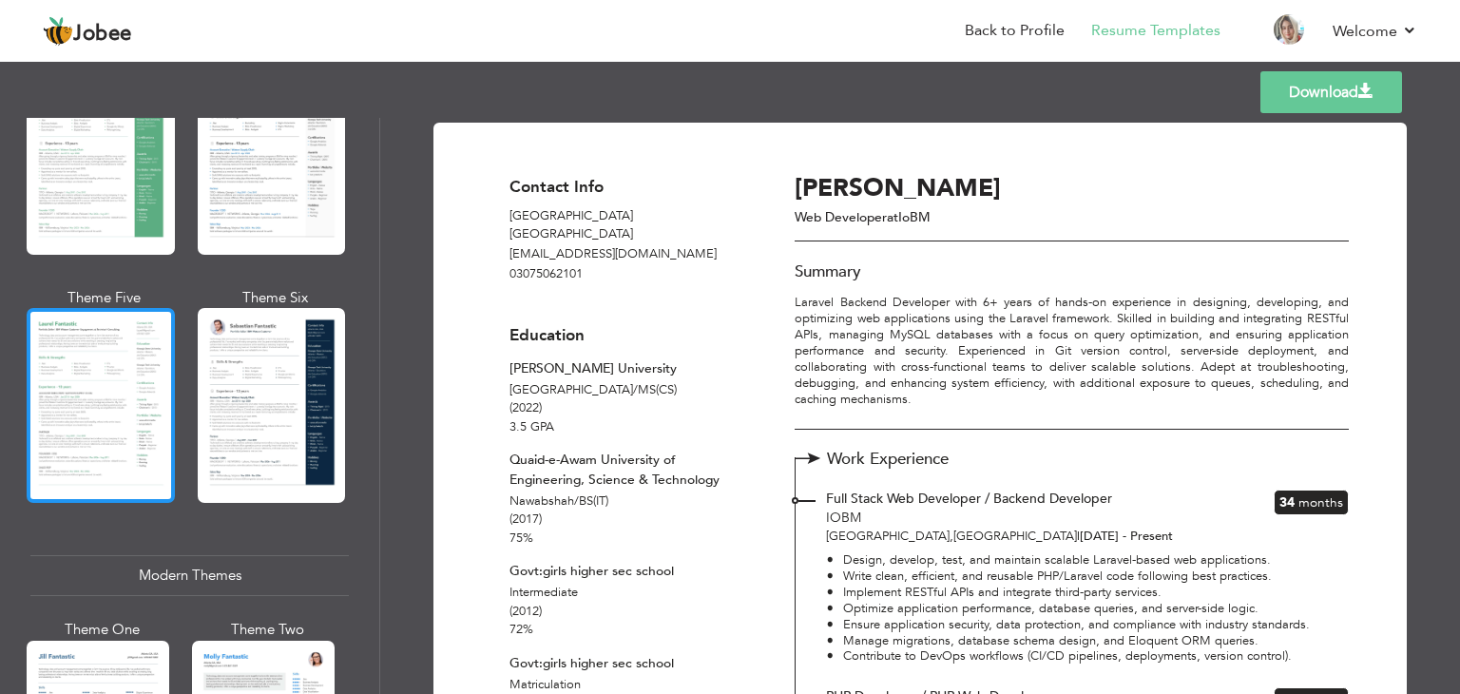
click at [108, 381] on div at bounding box center [101, 405] width 148 height 195
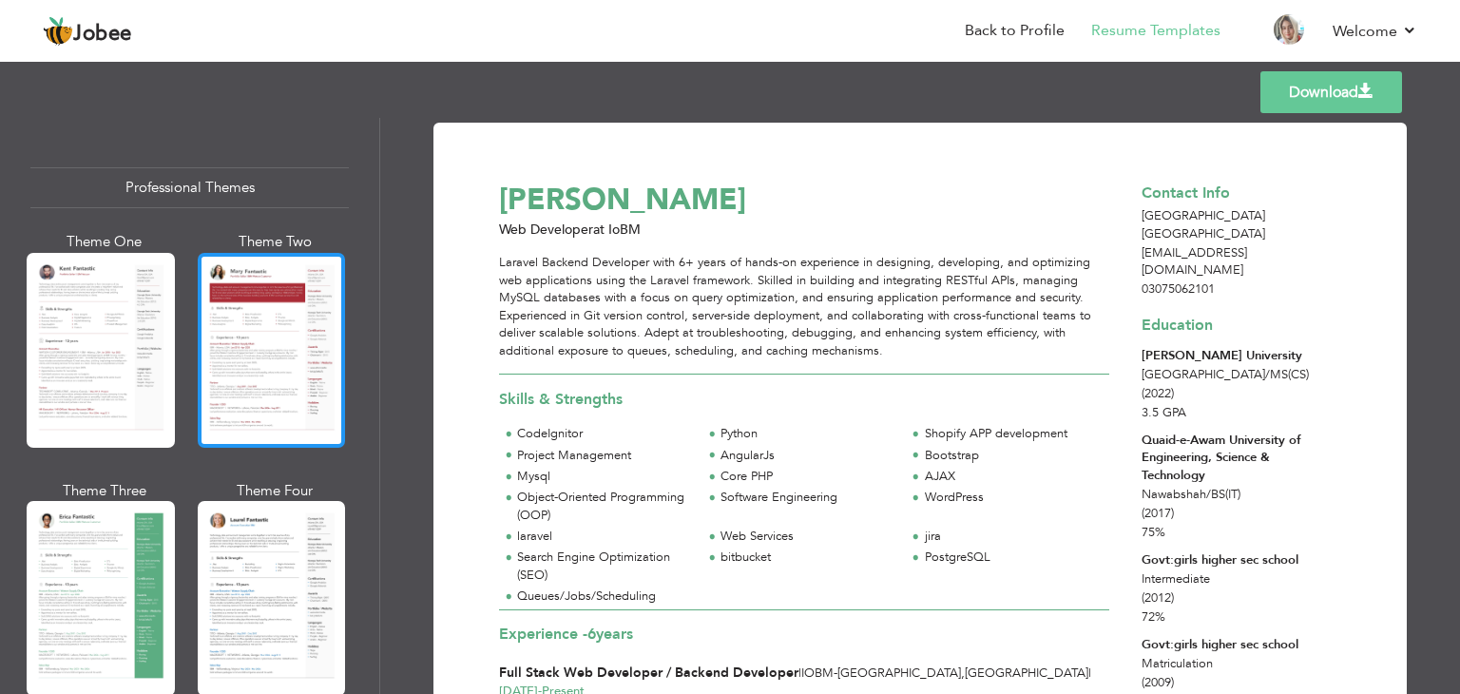
click at [276, 342] on div at bounding box center [272, 350] width 148 height 195
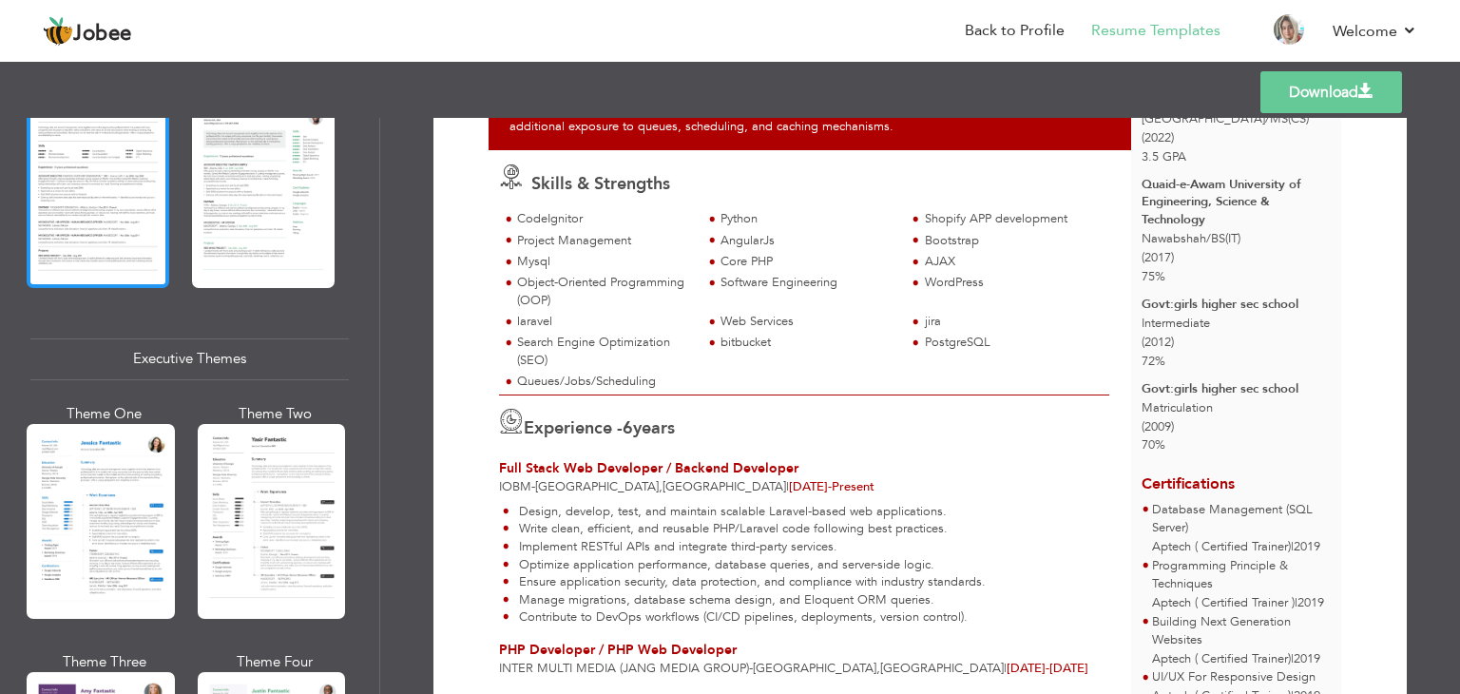
scroll to position [1270, 0]
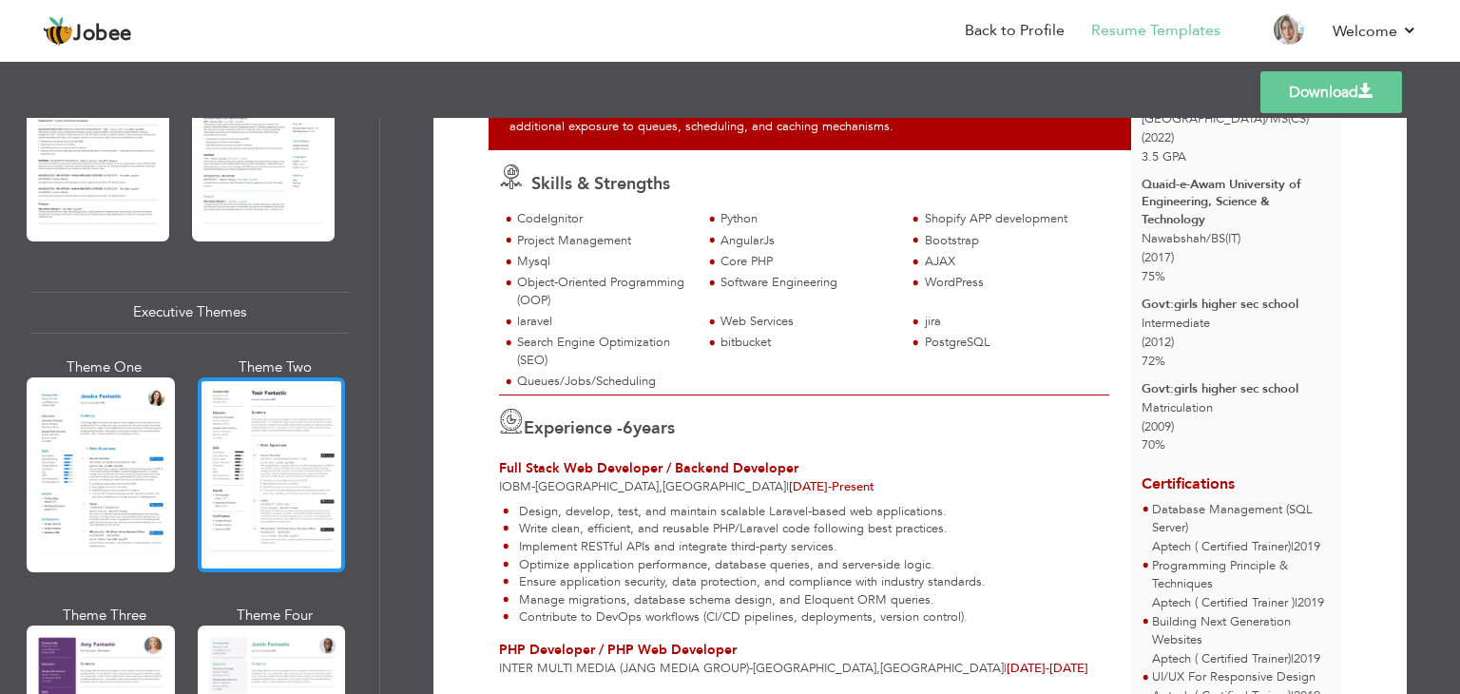
click at [280, 443] on div at bounding box center [272, 474] width 148 height 195
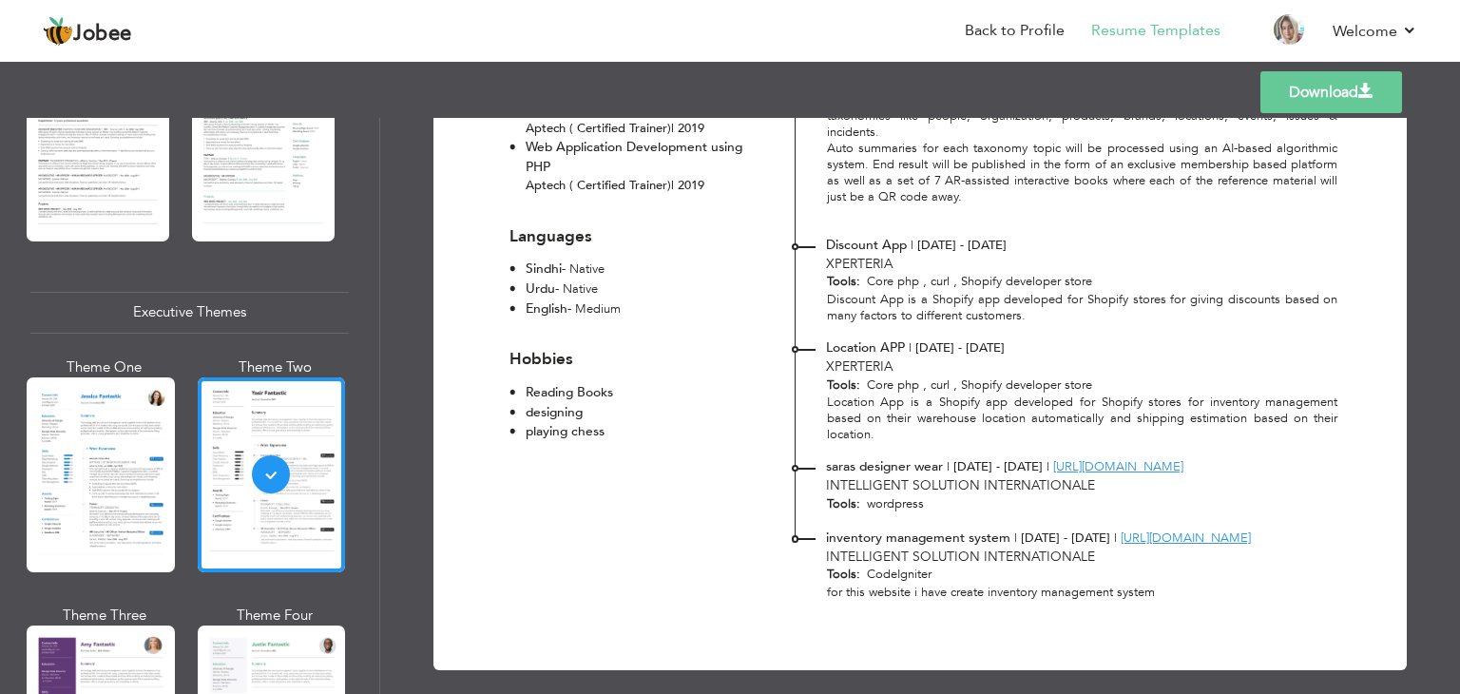
scroll to position [0, 0]
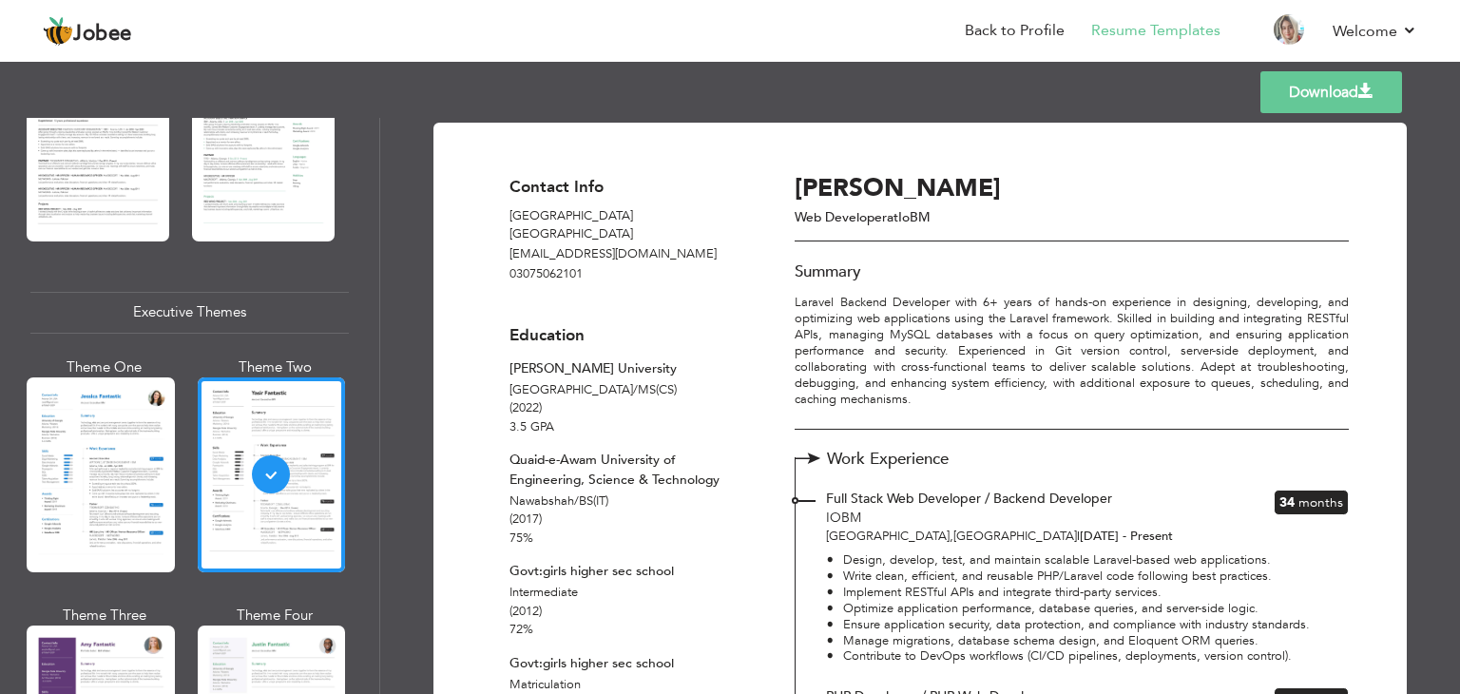
click at [1359, 90] on span at bounding box center [1366, 91] width 15 height 15
